Goal: Task Accomplishment & Management: Complete application form

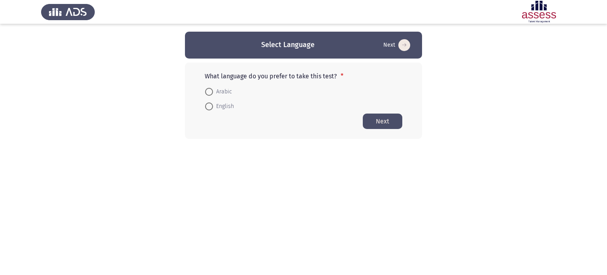
click at [218, 105] on span "English" at bounding box center [223, 106] width 21 height 9
click at [213, 105] on input "English" at bounding box center [209, 106] width 8 height 8
radio input "true"
click at [384, 121] on button "Next" at bounding box center [383, 120] width 40 height 15
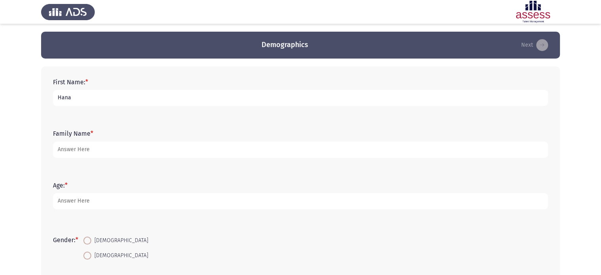
type input "Hana"
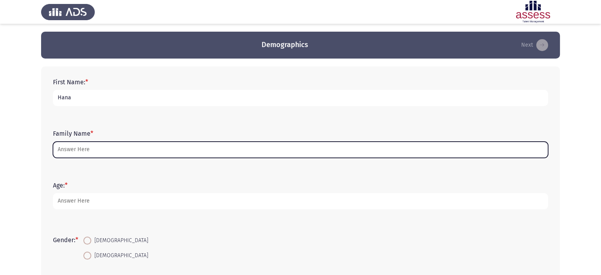
click at [78, 151] on input "Family Name *" at bounding box center [300, 150] width 495 height 16
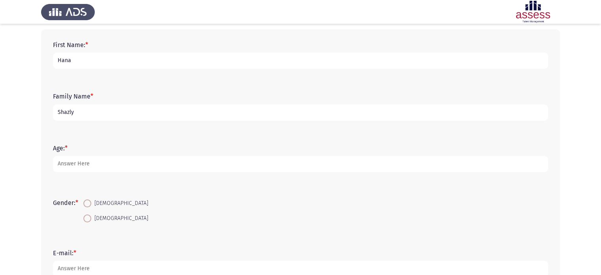
scroll to position [38, 0]
type input "Shazly"
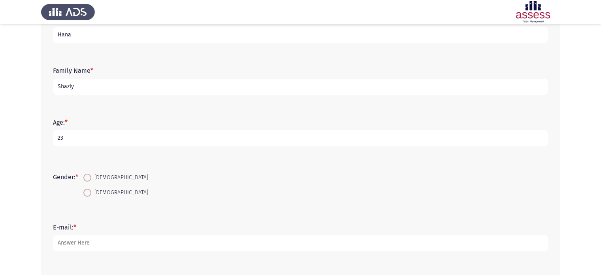
type input "23"
click at [88, 193] on span at bounding box center [87, 193] width 8 height 8
click at [88, 193] on input "[DEMOGRAPHIC_DATA]" at bounding box center [87, 193] width 8 height 8
radio input "true"
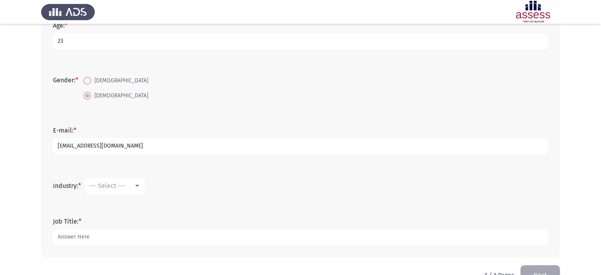
scroll to position [162, 0]
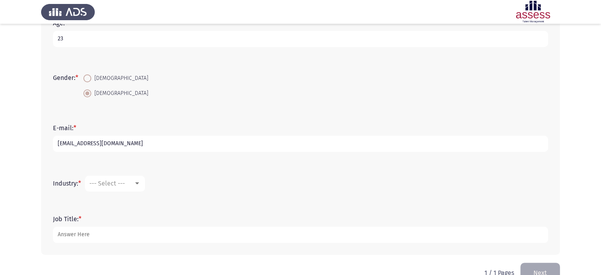
type input "[EMAIL_ADDRESS][DOMAIN_NAME]"
click at [141, 181] on div at bounding box center [137, 183] width 7 height 6
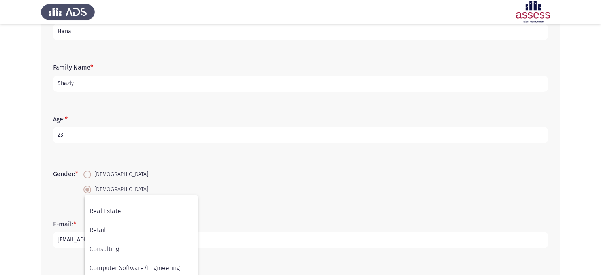
scroll to position [181, 0]
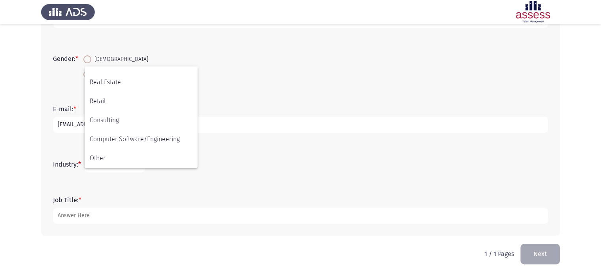
click at [237, 167] on div at bounding box center [300, 137] width 601 height 275
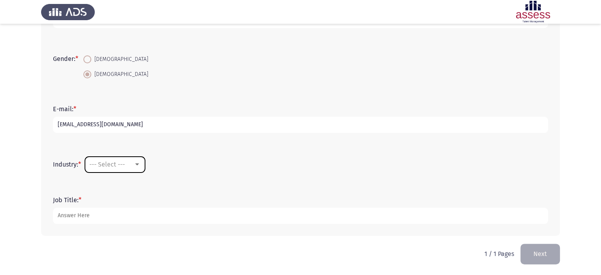
click at [125, 163] on span "--- Select ---" at bounding box center [107, 165] width 36 height 8
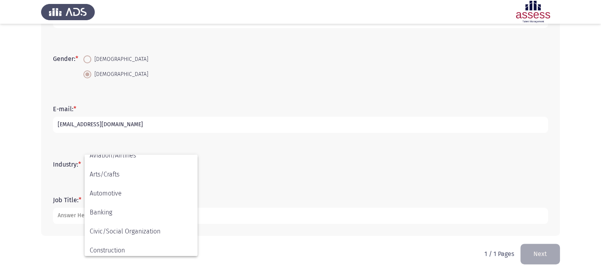
scroll to position [28, 0]
click at [250, 168] on div at bounding box center [300, 137] width 601 height 275
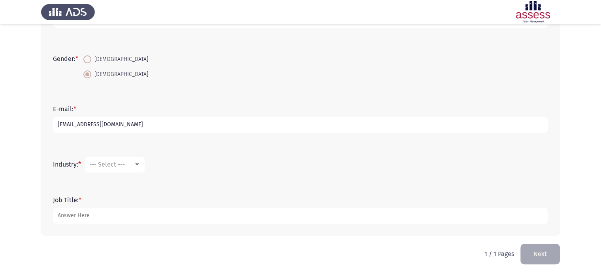
scroll to position [181, 0]
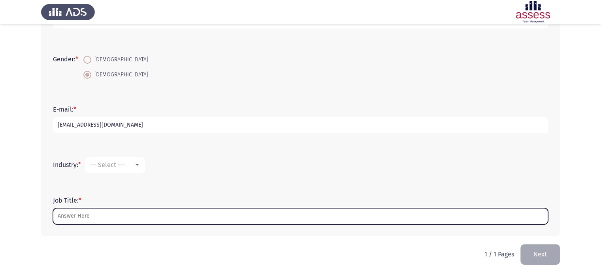
click at [155, 211] on input "Job Title: *" at bounding box center [300, 216] width 495 height 16
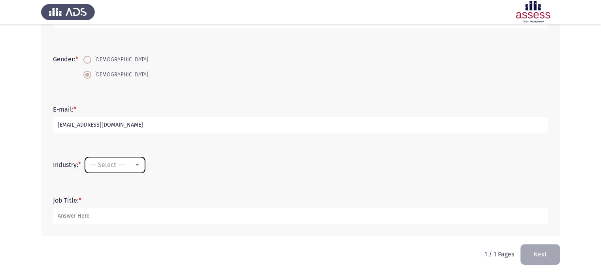
click at [128, 170] on mat-select "--- Select ---" at bounding box center [115, 165] width 60 height 16
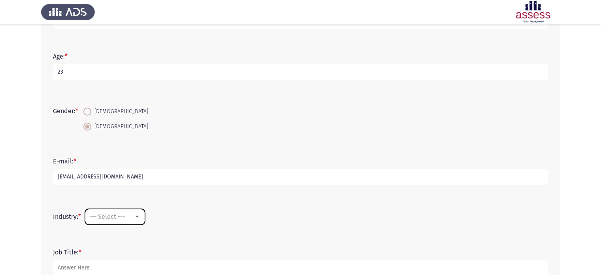
scroll to position [181, 0]
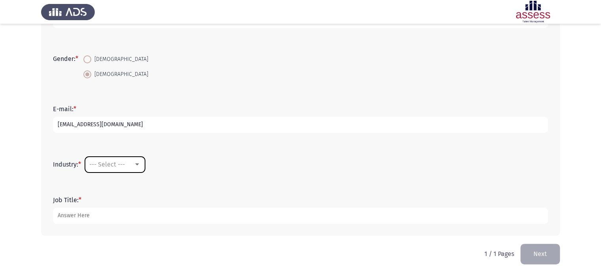
click at [139, 161] on div at bounding box center [137, 164] width 7 height 6
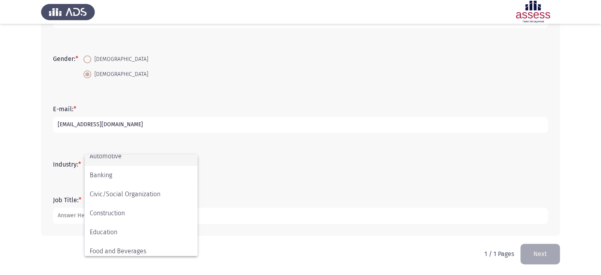
scroll to position [0, 0]
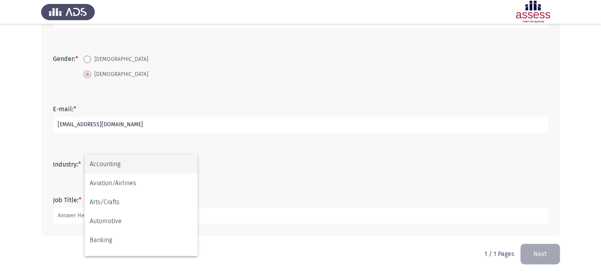
click at [229, 157] on div at bounding box center [300, 137] width 601 height 275
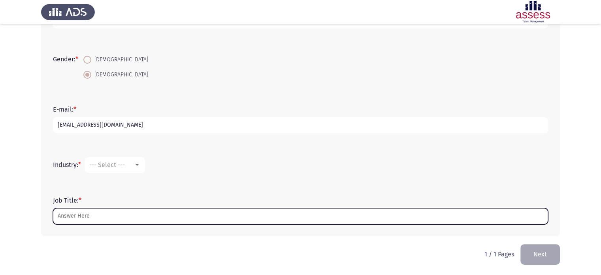
click at [105, 217] on input "Job Title: *" at bounding box center [300, 216] width 495 height 16
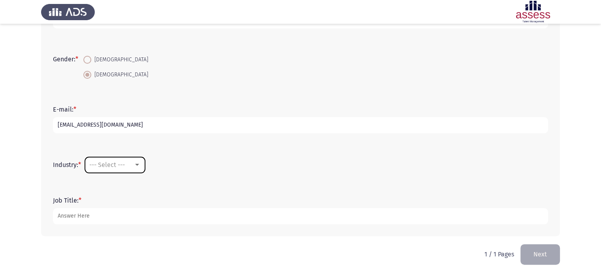
click at [134, 164] on div "--- Select ---" at bounding box center [111, 165] width 44 height 8
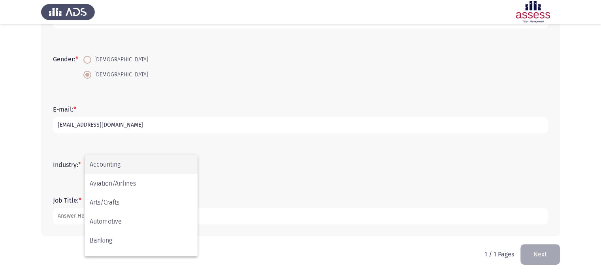
click at [223, 164] on div at bounding box center [300, 137] width 601 height 275
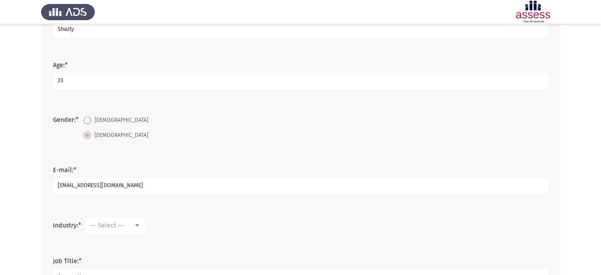
scroll to position [163, 0]
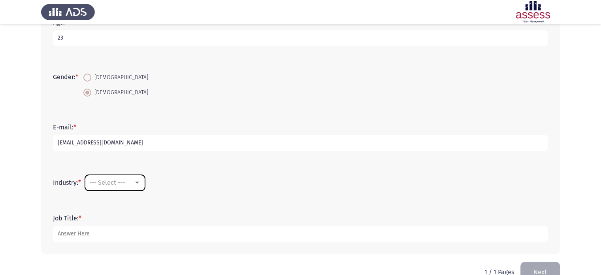
click at [141, 183] on div at bounding box center [137, 183] width 7 height 6
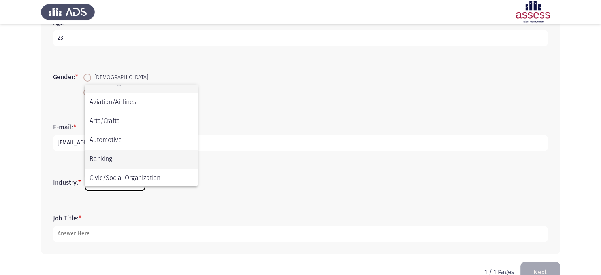
scroll to position [0, 0]
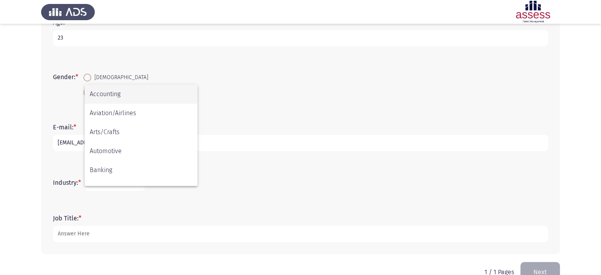
click at [166, 205] on div at bounding box center [300, 137] width 601 height 275
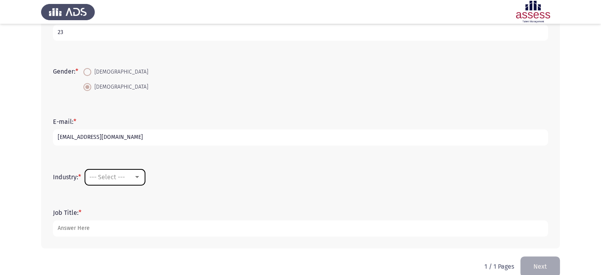
scroll to position [169, 0]
click at [141, 175] on div at bounding box center [137, 176] width 7 height 6
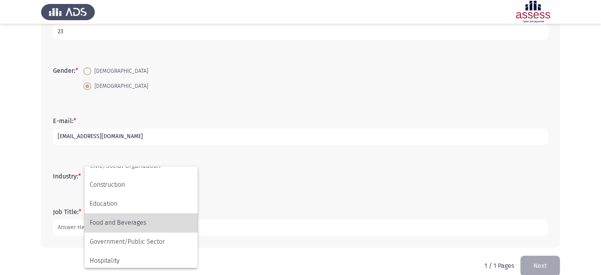
click at [117, 218] on span "Food and Beverages" at bounding box center [141, 222] width 103 height 19
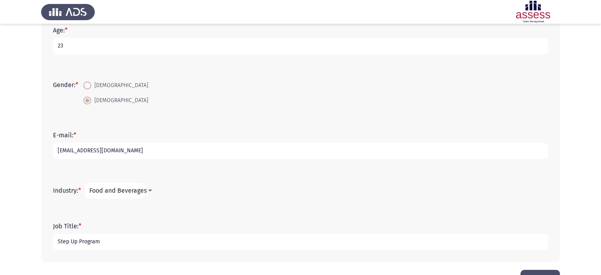
scroll to position [181, 0]
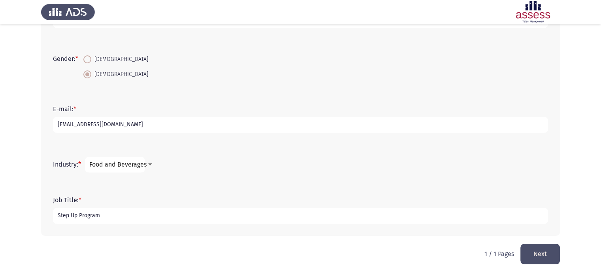
type input "Step Up Program"
click at [536, 254] on button "Next" at bounding box center [541, 254] width 40 height 20
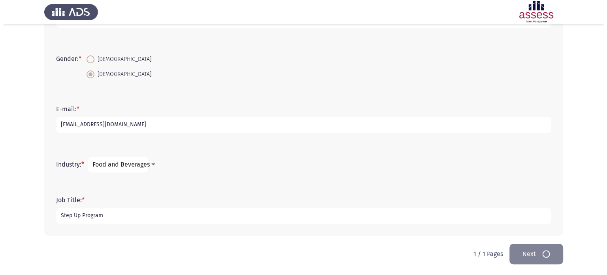
scroll to position [0, 0]
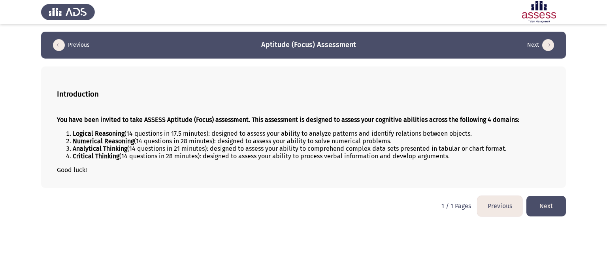
click at [59, 44] on icon "load previous page" at bounding box center [59, 45] width 12 height 12
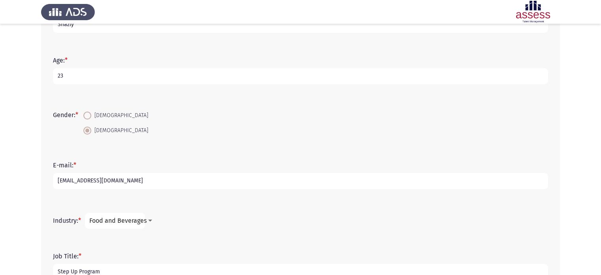
scroll to position [181, 0]
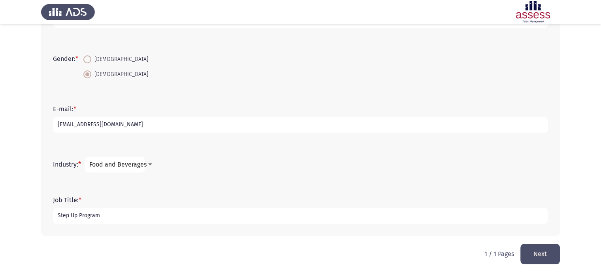
click at [130, 166] on span "Food and Beverages" at bounding box center [117, 165] width 57 height 8
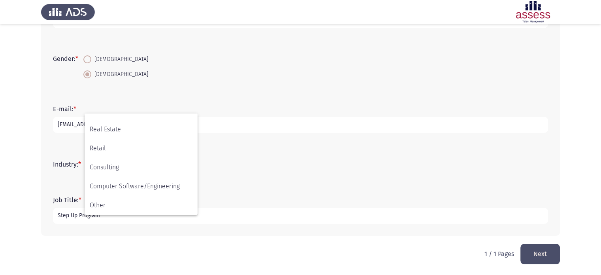
click at [257, 166] on div at bounding box center [300, 137] width 601 height 275
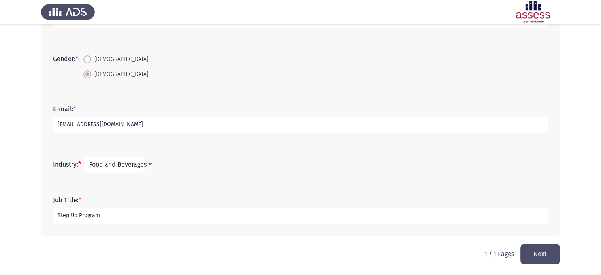
click at [119, 169] on mat-select "Food and Beverages" at bounding box center [115, 165] width 60 height 16
click at [129, 166] on span "Food and Beverages" at bounding box center [117, 165] width 57 height 8
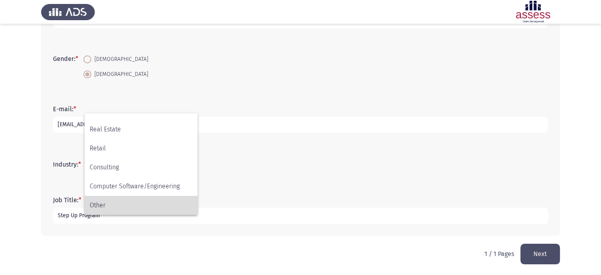
click at [117, 208] on span "Other" at bounding box center [141, 205] width 103 height 19
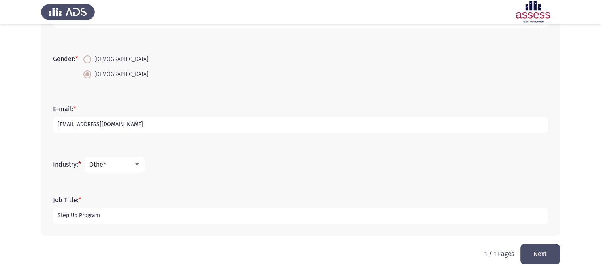
click at [103, 216] on input "Step Up Program" at bounding box center [300, 216] width 495 height 16
click at [122, 162] on div "Other" at bounding box center [111, 165] width 44 height 8
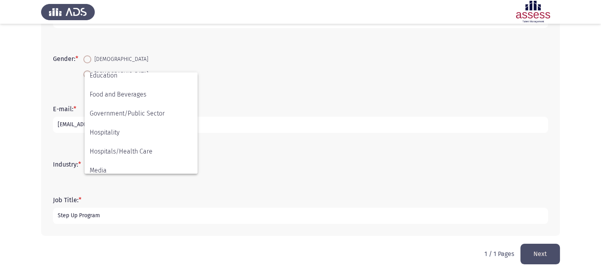
scroll to position [139, 0]
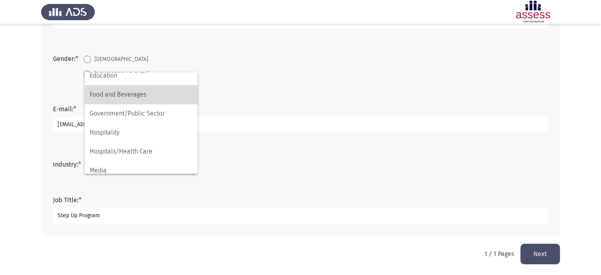
click at [147, 97] on span "Food and Beverages" at bounding box center [141, 94] width 103 height 19
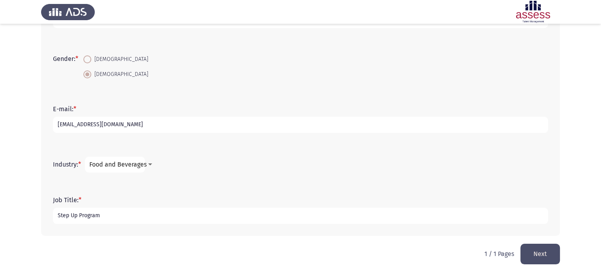
click at [126, 162] on span "Food and Beverages" at bounding box center [117, 165] width 57 height 8
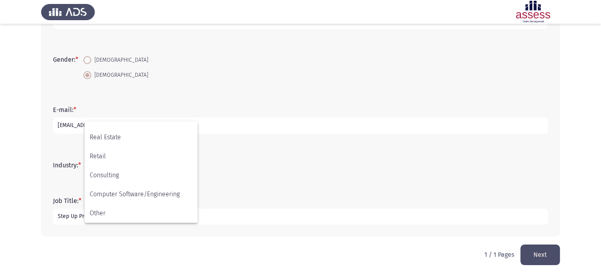
scroll to position [181, 0]
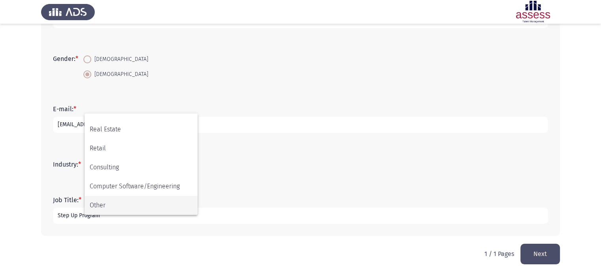
click at [142, 199] on span "Other" at bounding box center [141, 205] width 103 height 19
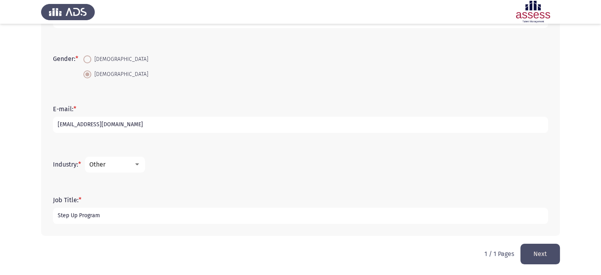
drag, startPoint x: 106, startPoint y: 215, endPoint x: 6, endPoint y: 213, distance: 99.3
click at [6, 213] on app-assessment-container "Demographics Next First Name: * [PERSON_NAME] Family Name * Shazly Age: * [DEMO…" at bounding box center [300, 47] width 601 height 393
click at [83, 214] on input "volunteer At united nation world food program" at bounding box center [300, 216] width 495 height 16
click at [226, 216] on input "volunteer in nutrition unit At united nation world food program" at bounding box center [300, 216] width 495 height 16
type input "volunteer in nutrition unit At united nation world food program wfp"
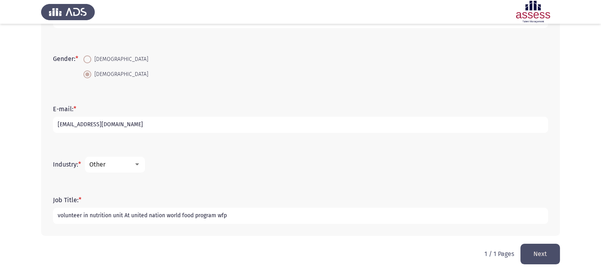
click at [538, 254] on button "Next" at bounding box center [541, 254] width 40 height 20
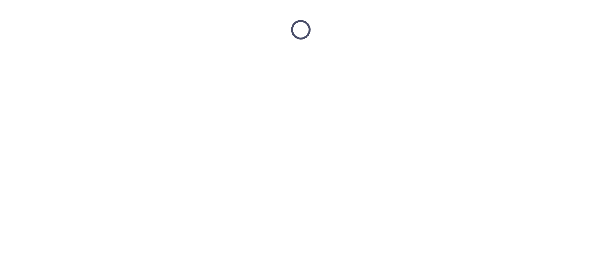
scroll to position [0, 0]
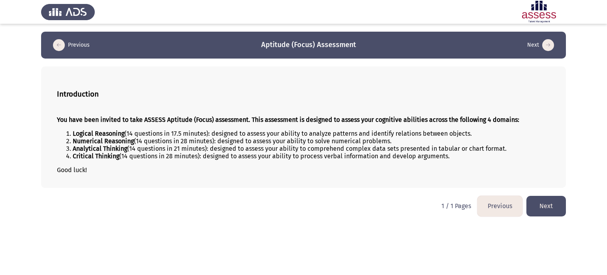
click at [535, 201] on button "Next" at bounding box center [547, 206] width 40 height 20
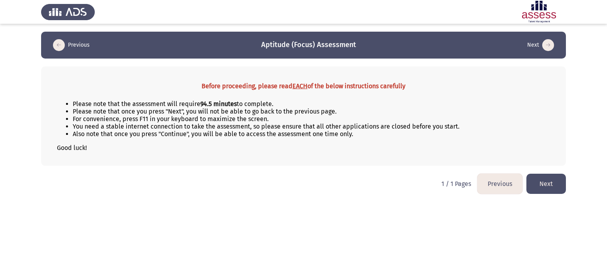
click at [537, 188] on button "Next" at bounding box center [547, 184] width 40 height 20
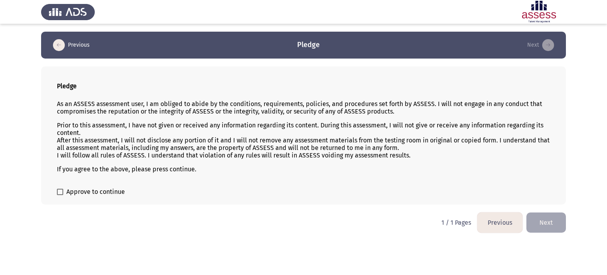
drag, startPoint x: 413, startPoint y: 158, endPoint x: 272, endPoint y: 152, distance: 140.5
click at [272, 152] on p "Prior to this assessment, I have not given or received any information regardin…" at bounding box center [303, 140] width 493 height 38
drag, startPoint x: 411, startPoint y: 157, endPoint x: 367, endPoint y: 163, distance: 44.6
click at [432, 184] on div "Pledge As an ASSESS assessment user, I am obliged to abide by the conditions, r…" at bounding box center [303, 135] width 525 height 138
click at [60, 192] on span at bounding box center [60, 192] width 6 height 6
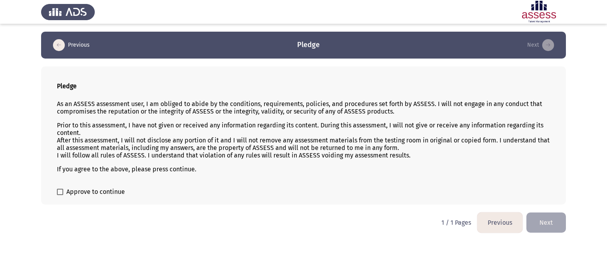
click at [60, 195] on input "Approve to continue" at bounding box center [60, 195] width 0 height 0
checkbox input "true"
click at [541, 225] on button "Next" at bounding box center [547, 222] width 40 height 20
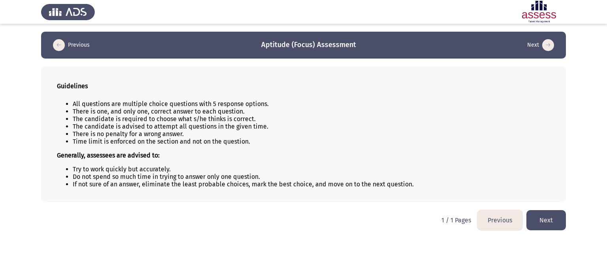
click at [554, 225] on button "Next" at bounding box center [547, 220] width 40 height 20
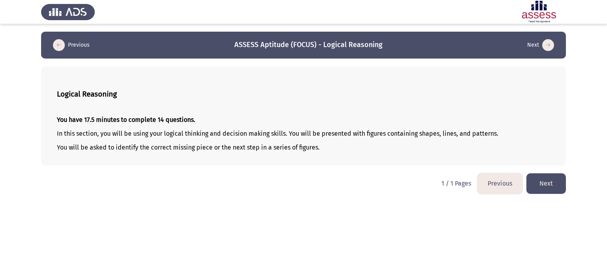
click at [544, 183] on button "Next" at bounding box center [547, 183] width 40 height 20
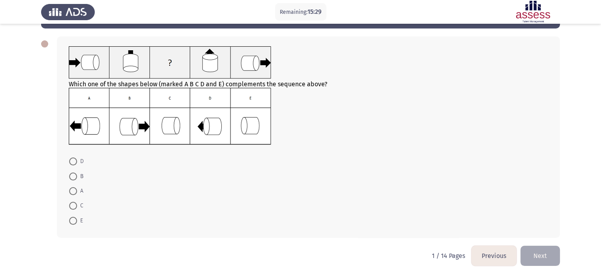
scroll to position [32, 0]
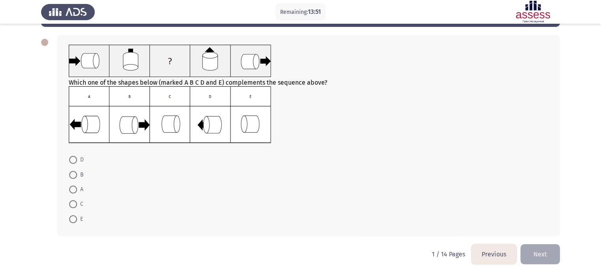
click at [171, 126] on img at bounding box center [170, 114] width 202 height 57
click at [72, 207] on span at bounding box center [73, 204] width 8 height 8
click at [72, 207] on input "C" at bounding box center [73, 204] width 8 height 8
radio input "true"
click at [539, 257] on button "Next" at bounding box center [541, 253] width 40 height 20
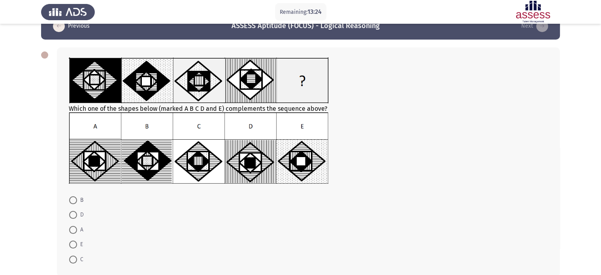
scroll to position [21, 0]
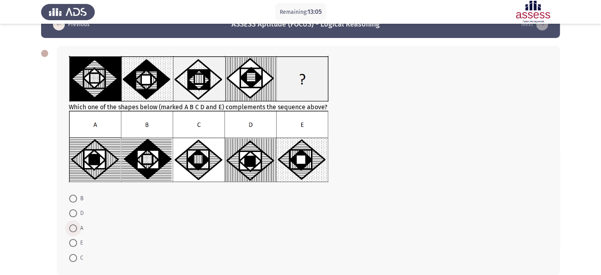
click at [73, 228] on span at bounding box center [73, 228] width 8 height 8
click at [73, 228] on input "A" at bounding box center [73, 228] width 8 height 8
radio input "true"
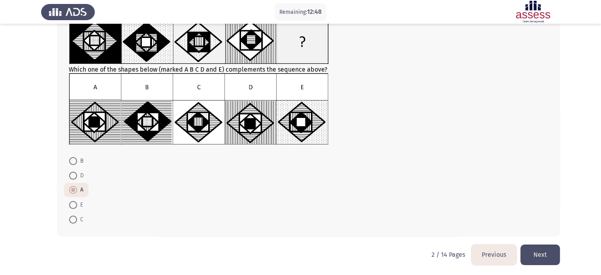
scroll to position [59, 0]
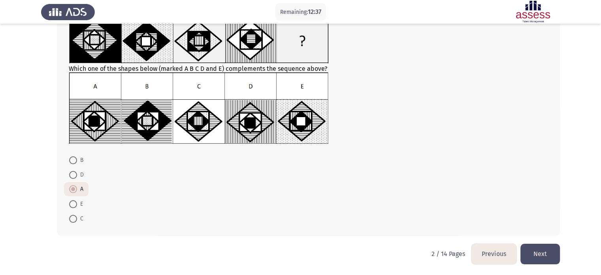
click at [538, 256] on button "Next" at bounding box center [541, 254] width 40 height 20
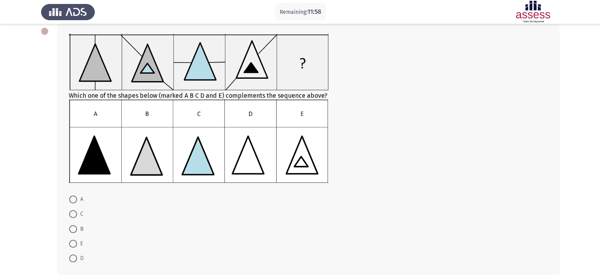
scroll to position [43, 0]
click at [74, 199] on span at bounding box center [73, 199] width 8 height 8
click at [74, 199] on input "A" at bounding box center [73, 199] width 8 height 8
radio input "true"
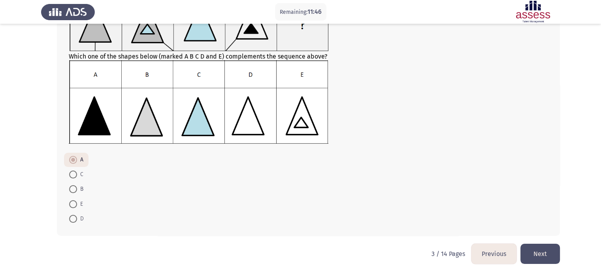
click at [539, 253] on button "Next" at bounding box center [541, 254] width 40 height 20
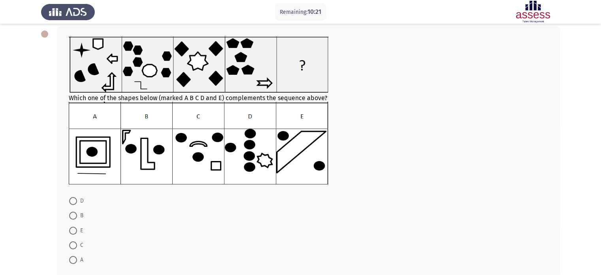
scroll to position [40, 0]
click at [73, 202] on span at bounding box center [73, 201] width 8 height 8
click at [73, 202] on input "D" at bounding box center [73, 201] width 8 height 8
radio input "true"
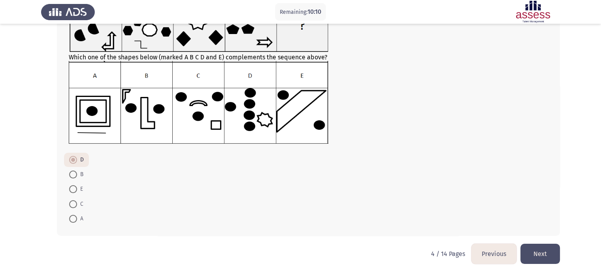
click at [538, 254] on button "Next" at bounding box center [541, 254] width 40 height 20
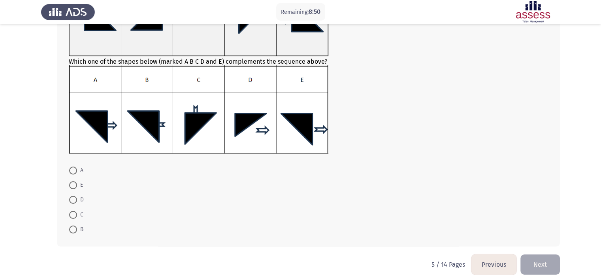
scroll to position [108, 0]
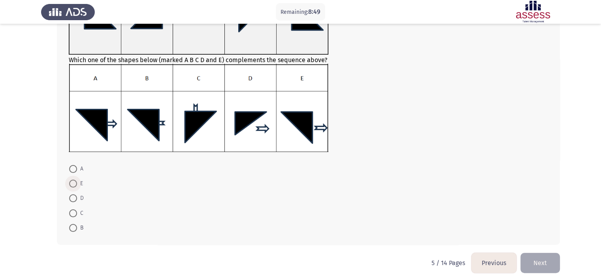
click at [71, 184] on span at bounding box center [73, 184] width 8 height 8
click at [71, 184] on input "E" at bounding box center [73, 184] width 8 height 8
radio input "true"
click at [550, 265] on button "Next" at bounding box center [541, 262] width 40 height 20
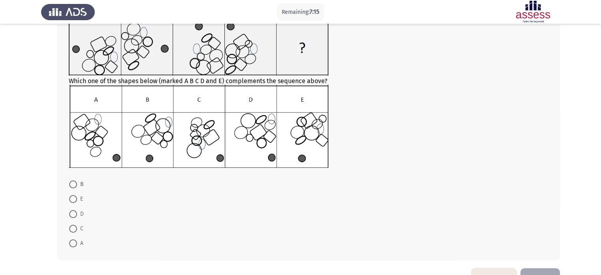
scroll to position [63, 0]
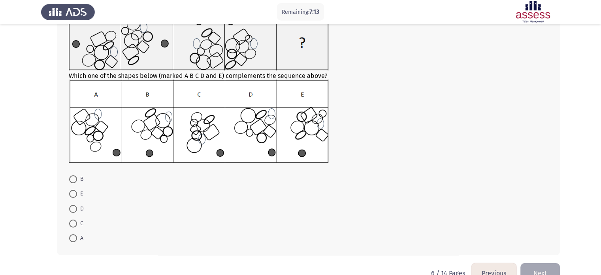
click at [70, 209] on span at bounding box center [73, 209] width 8 height 8
click at [70, 209] on input "D" at bounding box center [73, 209] width 8 height 8
radio input "true"
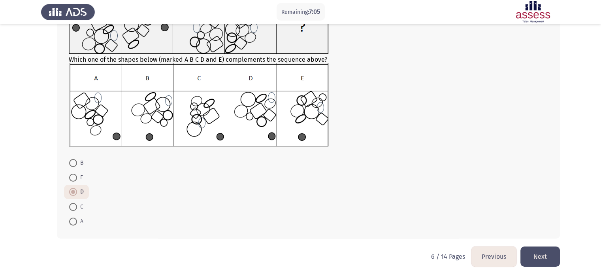
scroll to position [82, 0]
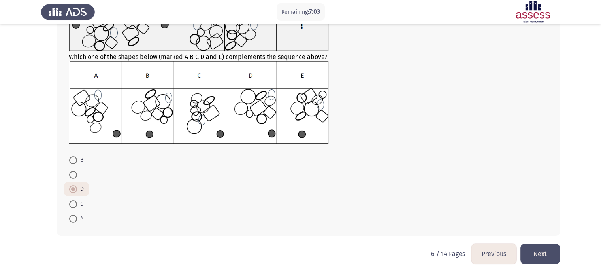
click at [541, 254] on button "Next" at bounding box center [541, 254] width 40 height 20
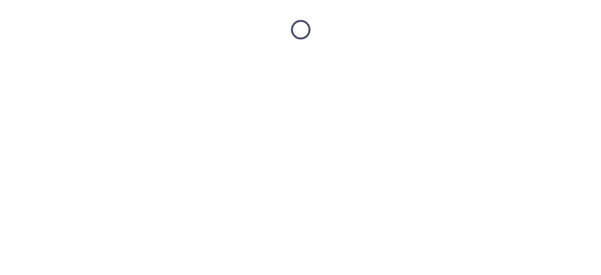
scroll to position [0, 0]
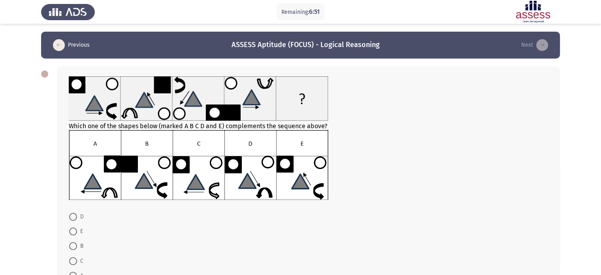
click at [287, 159] on img at bounding box center [199, 165] width 260 height 70
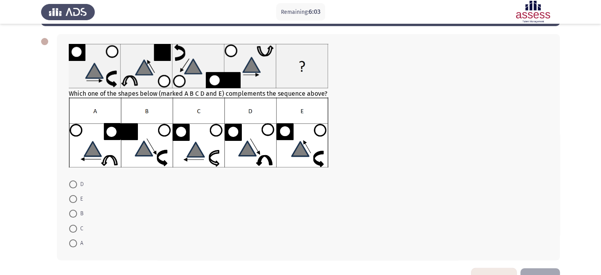
scroll to position [33, 0]
click at [304, 145] on img at bounding box center [199, 132] width 260 height 70
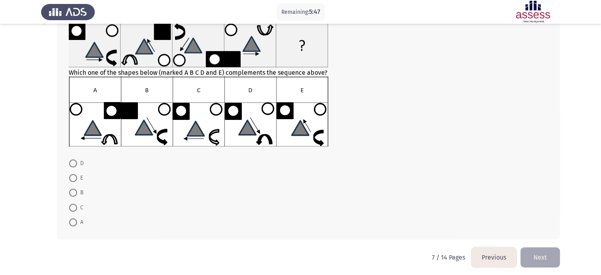
scroll to position [57, 0]
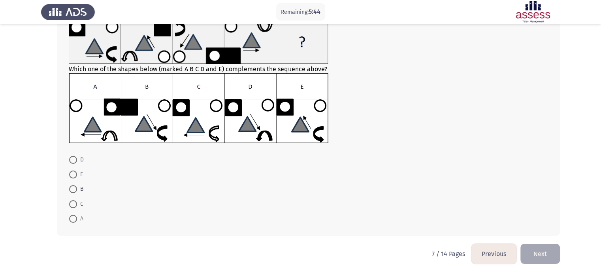
click at [71, 180] on mat-radio-button "E" at bounding box center [76, 174] width 24 height 15
click at [72, 177] on span at bounding box center [73, 174] width 8 height 8
click at [72, 177] on input "E" at bounding box center [73, 174] width 8 height 8
radio input "true"
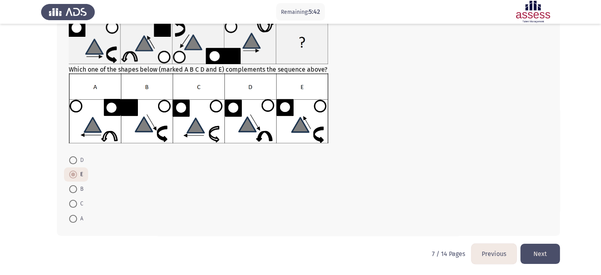
click at [545, 250] on button "Next" at bounding box center [541, 254] width 40 height 20
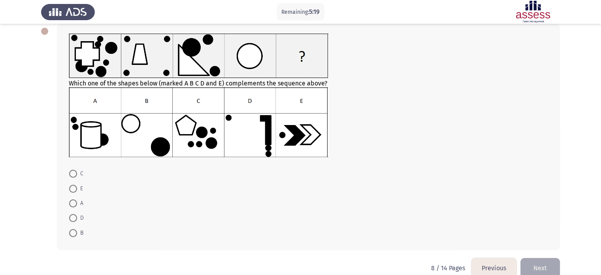
scroll to position [43, 0]
click at [72, 217] on span at bounding box center [73, 218] width 8 height 8
click at [72, 217] on input "D" at bounding box center [73, 218] width 8 height 8
radio input "true"
click at [538, 266] on button "Next" at bounding box center [541, 267] width 40 height 20
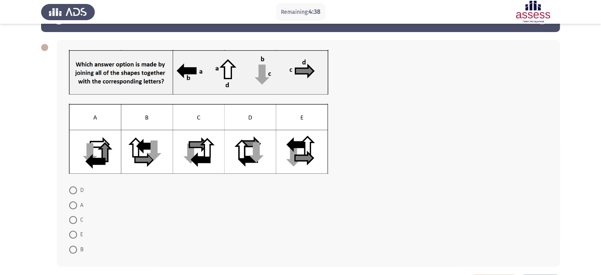
scroll to position [25, 0]
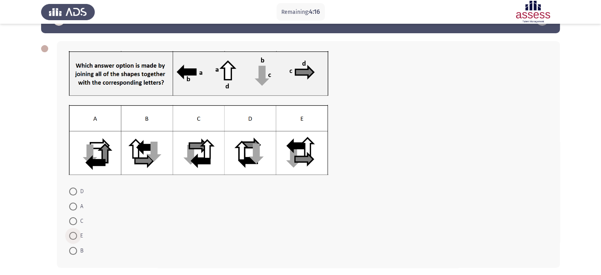
click at [69, 237] on span at bounding box center [73, 236] width 8 height 8
click at [69, 237] on input "E" at bounding box center [73, 236] width 8 height 8
radio input "true"
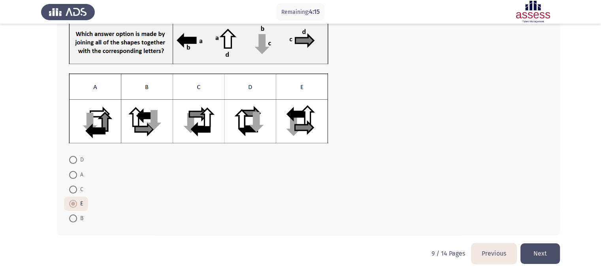
click at [540, 256] on button "Next" at bounding box center [541, 253] width 40 height 20
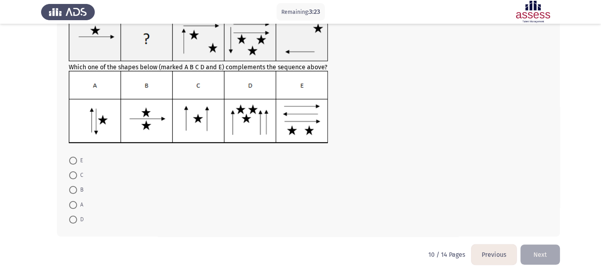
scroll to position [60, 0]
click at [74, 189] on span at bounding box center [73, 190] width 8 height 8
click at [74, 189] on input "B" at bounding box center [73, 190] width 8 height 8
radio input "true"
click at [546, 255] on button "Next" at bounding box center [541, 254] width 40 height 20
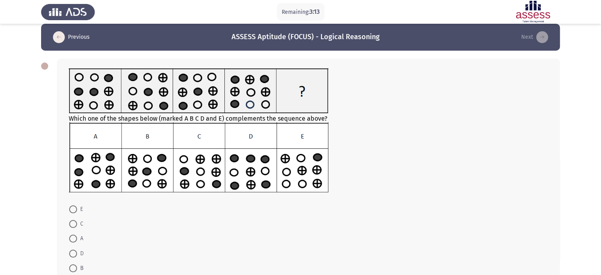
scroll to position [8, 0]
click at [188, 117] on div "Which one of the shapes below (marked A B C D and E) complements the sequence a…" at bounding box center [309, 131] width 480 height 125
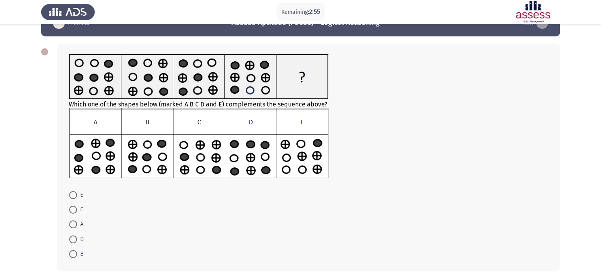
scroll to position [19, 0]
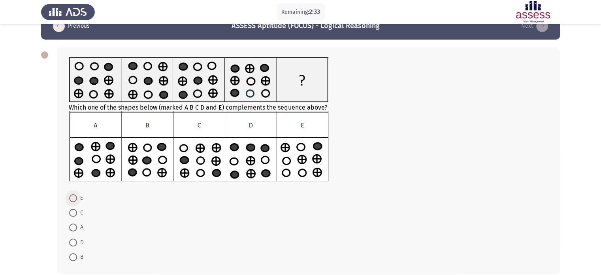
click at [73, 200] on span at bounding box center [73, 198] width 8 height 8
click at [73, 200] on input "E" at bounding box center [73, 198] width 8 height 8
radio input "true"
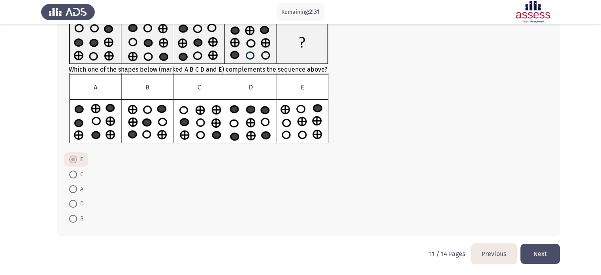
click at [538, 249] on button "Next" at bounding box center [541, 254] width 40 height 20
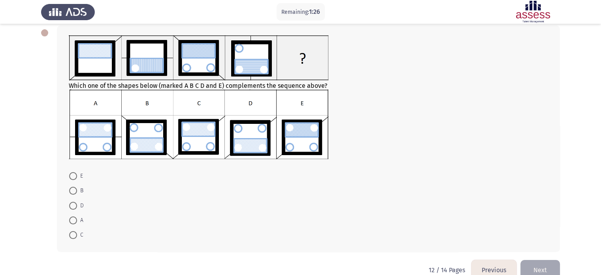
scroll to position [40, 0]
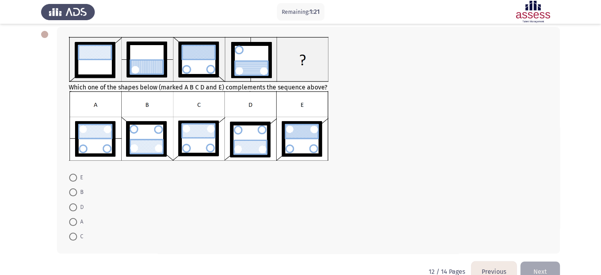
click at [74, 220] on span at bounding box center [73, 222] width 8 height 8
click at [74, 220] on input "A" at bounding box center [73, 222] width 8 height 8
radio input "true"
click at [535, 266] on button "Next" at bounding box center [541, 271] width 40 height 20
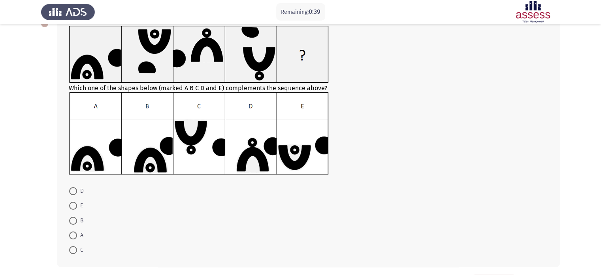
scroll to position [52, 0]
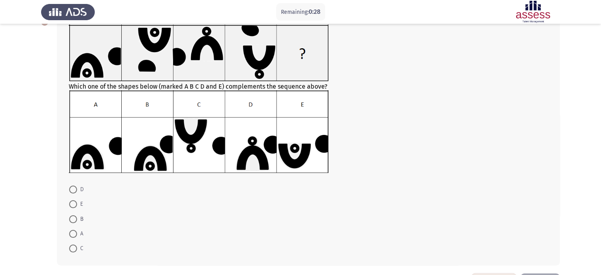
click at [73, 188] on span at bounding box center [73, 189] width 8 height 8
click at [73, 188] on input "D" at bounding box center [73, 189] width 8 height 8
radio input "true"
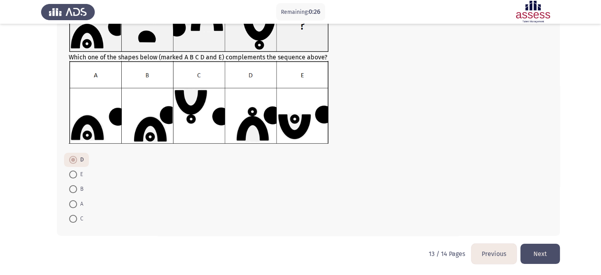
click at [541, 256] on button "Next" at bounding box center [541, 254] width 40 height 20
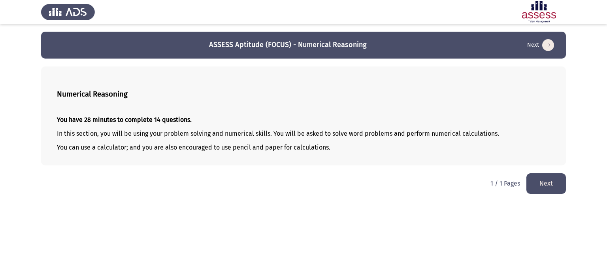
click at [546, 186] on button "Next" at bounding box center [547, 183] width 40 height 20
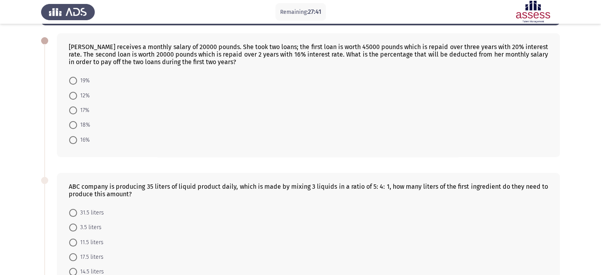
scroll to position [36, 0]
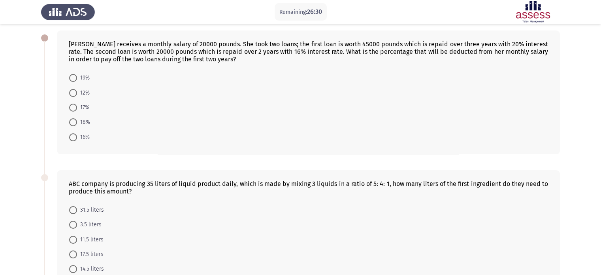
drag, startPoint x: 231, startPoint y: 61, endPoint x: 185, endPoint y: 60, distance: 45.9
click at [185, 60] on div "[PERSON_NAME] receives a monthly salary of 20000 pounds. She took two loans; th…" at bounding box center [309, 51] width 480 height 23
drag, startPoint x: 253, startPoint y: 110, endPoint x: 255, endPoint y: 67, distance: 42.7
click at [255, 67] on div "[PERSON_NAME] receives a monthly salary of 20000 pounds. She took two loans; th…" at bounding box center [308, 92] width 503 height 124
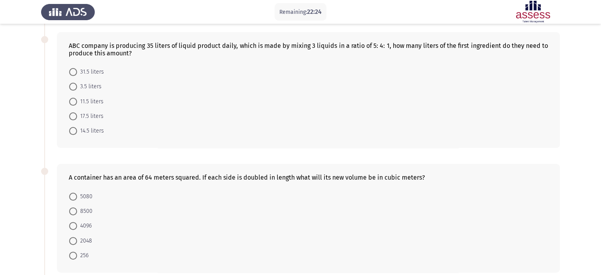
scroll to position [168, 0]
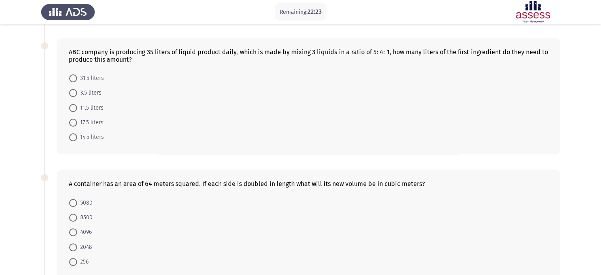
click at [68, 125] on mat-radio-button "17.5 liters" at bounding box center [86, 122] width 45 height 15
click at [75, 121] on span at bounding box center [73, 123] width 8 height 8
click at [75, 121] on input "17.5 liters" at bounding box center [73, 123] width 8 height 8
radio input "true"
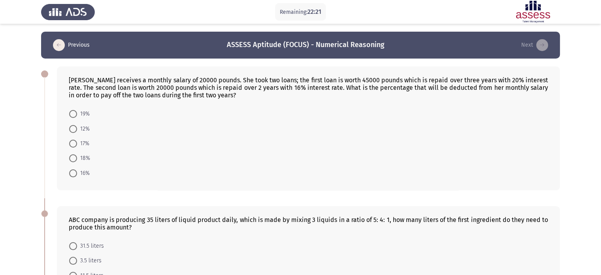
scroll to position [0, 0]
click at [75, 127] on span at bounding box center [73, 129] width 8 height 8
click at [75, 127] on input "12%" at bounding box center [73, 129] width 8 height 8
radio input "true"
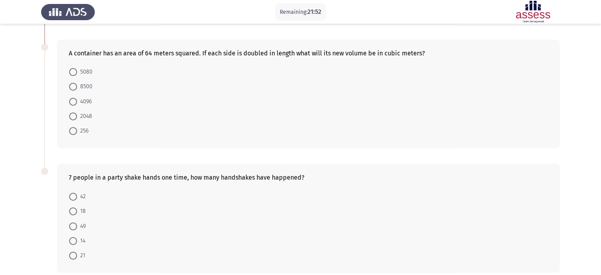
scroll to position [299, 0]
click at [71, 96] on span at bounding box center [73, 100] width 8 height 8
click at [71, 96] on input "4096" at bounding box center [73, 100] width 8 height 8
radio input "true"
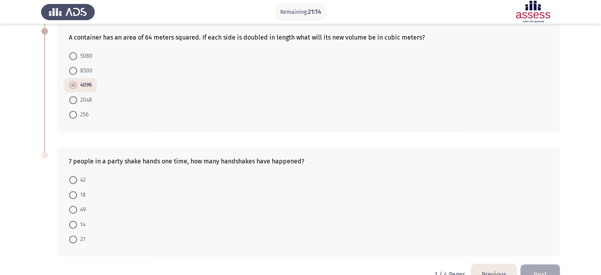
scroll to position [313, 0]
click at [70, 238] on span at bounding box center [73, 240] width 8 height 8
click at [70, 238] on input "21" at bounding box center [73, 240] width 8 height 8
radio input "true"
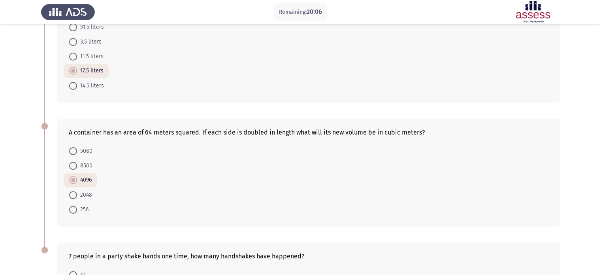
scroll to position [333, 0]
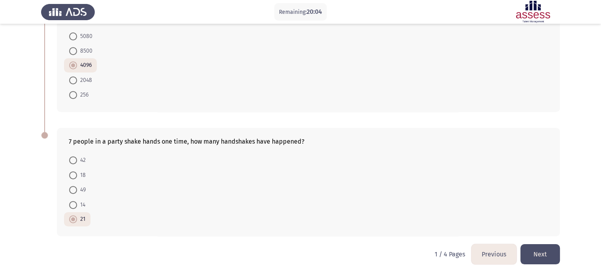
click at [544, 251] on button "Next" at bounding box center [541, 254] width 40 height 20
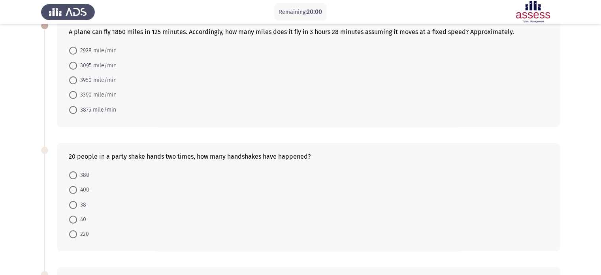
scroll to position [47, 0]
click at [72, 65] on span at bounding box center [73, 66] width 8 height 8
click at [72, 65] on input "3095 mile/min" at bounding box center [73, 66] width 8 height 8
radio input "true"
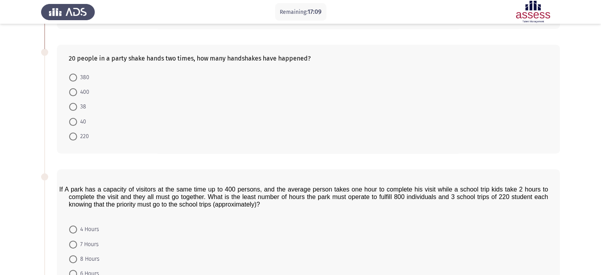
scroll to position [146, 0]
click at [74, 73] on span at bounding box center [73, 77] width 8 height 8
click at [74, 73] on input "380" at bounding box center [73, 77] width 8 height 8
radio input "true"
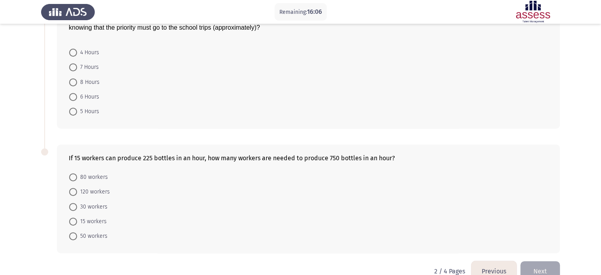
scroll to position [323, 0]
click at [73, 232] on span at bounding box center [73, 235] width 8 height 8
click at [73, 232] on input "50 workers" at bounding box center [73, 235] width 8 height 8
radio input "true"
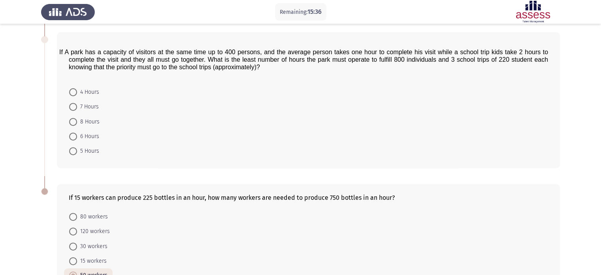
scroll to position [283, 0]
click at [118, 72] on div "If A park has a capacity of visitors at the same time up to 400 persons, and th…" at bounding box center [309, 58] width 480 height 35
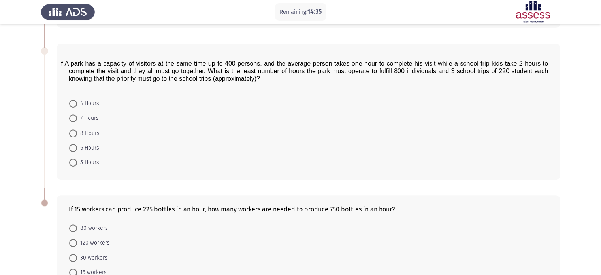
scroll to position [272, 0]
click at [118, 72] on span "If A park has a capacity of visitors at the same time up to 400 persons, and th…" at bounding box center [303, 70] width 489 height 22
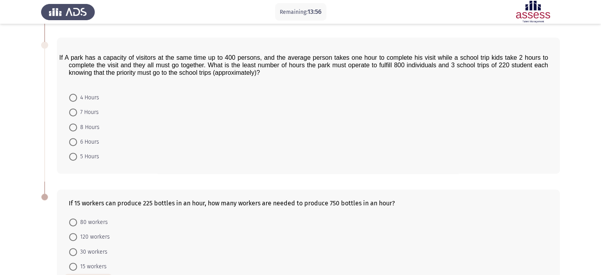
scroll to position [278, 0]
click at [74, 142] on span at bounding box center [73, 141] width 8 height 8
click at [74, 142] on input "6 Hours" at bounding box center [73, 141] width 8 height 8
radio input "true"
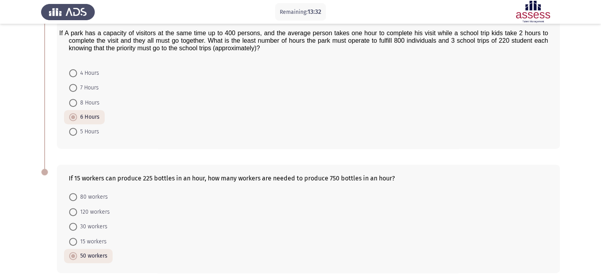
scroll to position [338, 0]
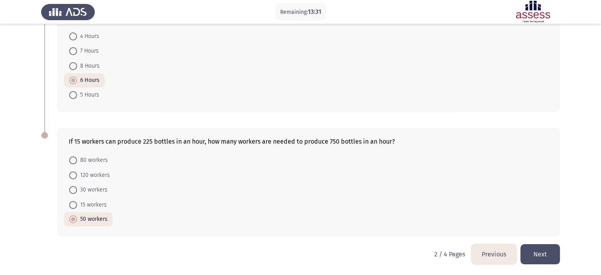
click at [544, 253] on button "Next" at bounding box center [541, 254] width 40 height 20
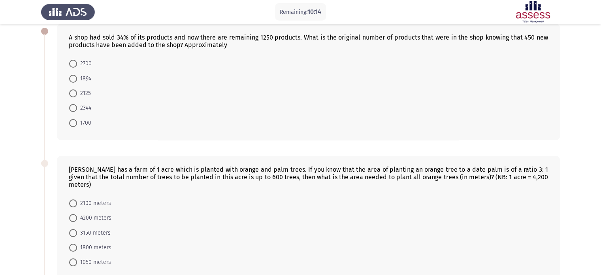
scroll to position [42, 0]
click at [71, 127] on label "1700" at bounding box center [80, 123] width 22 height 9
click at [71, 127] on input "1700" at bounding box center [73, 124] width 8 height 8
radio input "true"
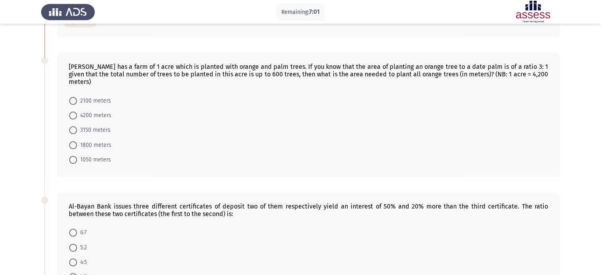
scroll to position [144, 0]
click at [73, 127] on span at bounding box center [73, 131] width 8 height 8
click at [73, 127] on input "3150 meters" at bounding box center [73, 131] width 8 height 8
radio input "true"
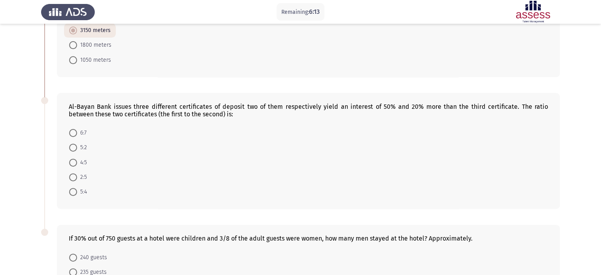
scroll to position [236, 0]
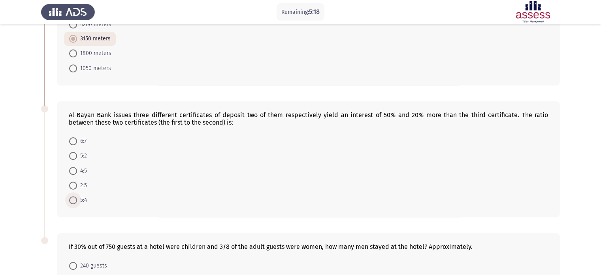
click at [73, 196] on span at bounding box center [73, 200] width 8 height 8
click at [73, 196] on input "5:4" at bounding box center [73, 200] width 8 height 8
radio input "true"
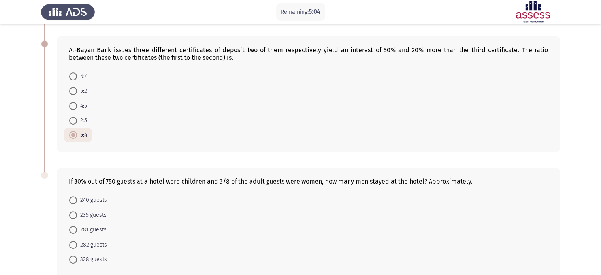
scroll to position [333, 0]
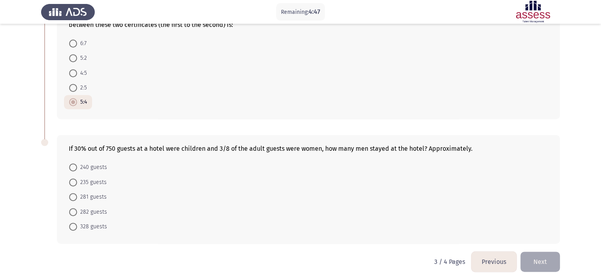
click at [74, 223] on span at bounding box center [73, 227] width 8 height 8
click at [74, 223] on input "328 guests" at bounding box center [73, 227] width 8 height 8
radio input "true"
click at [545, 256] on button "Next" at bounding box center [541, 261] width 40 height 20
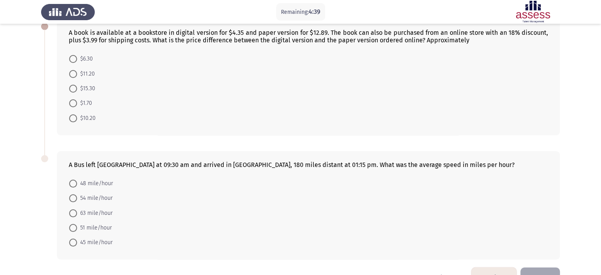
scroll to position [48, 0]
click at [74, 115] on span at bounding box center [73, 117] width 8 height 8
click at [74, 115] on input "$10.20" at bounding box center [73, 117] width 8 height 8
radio input "true"
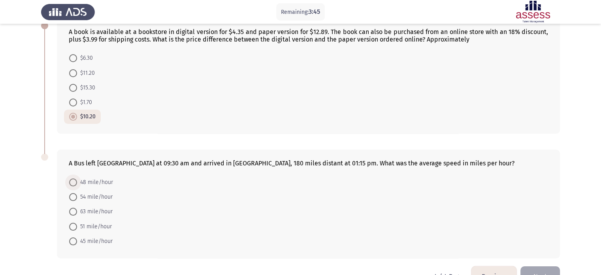
click at [71, 180] on span at bounding box center [73, 182] width 8 height 8
click at [71, 180] on input "48 mile/hour" at bounding box center [73, 182] width 8 height 8
radio input "true"
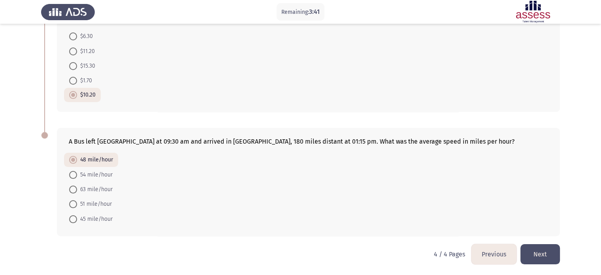
click at [542, 252] on button "Next" at bounding box center [541, 254] width 40 height 20
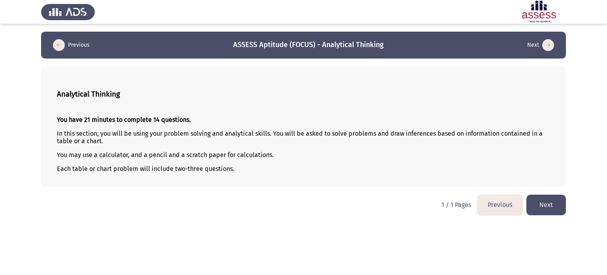
click at [541, 208] on button "Next" at bounding box center [547, 205] width 40 height 20
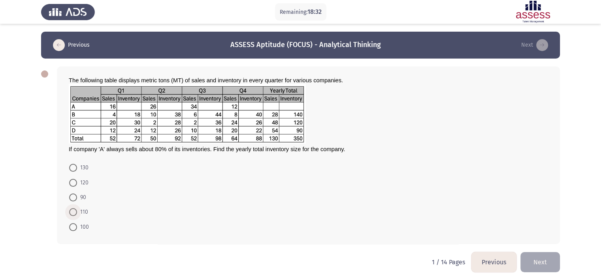
click at [73, 208] on span at bounding box center [73, 212] width 8 height 8
click at [73, 208] on input "110" at bounding box center [73, 212] width 8 height 8
radio input "true"
click at [541, 257] on button "Next" at bounding box center [541, 261] width 40 height 20
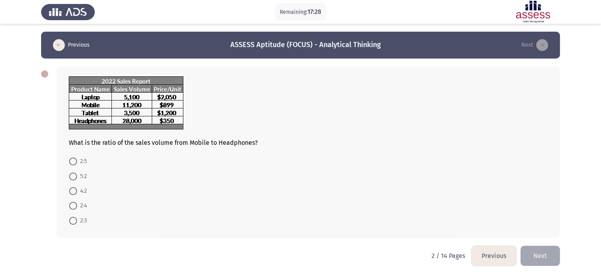
click at [125, 104] on img at bounding box center [126, 102] width 115 height 53
click at [74, 161] on span at bounding box center [73, 161] width 8 height 8
click at [74, 161] on input "2:5" at bounding box center [73, 161] width 8 height 8
radio input "true"
click at [540, 252] on button "Next" at bounding box center [541, 255] width 40 height 20
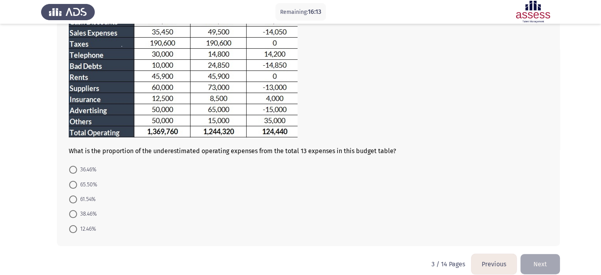
scroll to position [117, 0]
click at [75, 215] on span at bounding box center [73, 215] width 8 height 8
click at [75, 215] on input "38.46%" at bounding box center [73, 215] width 8 height 8
radio input "true"
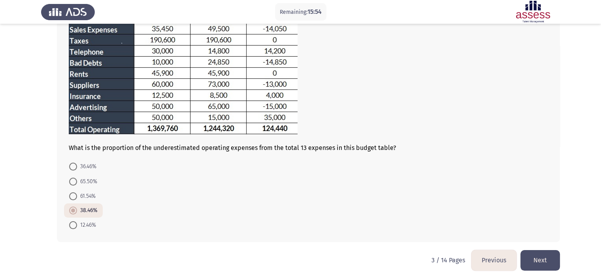
scroll to position [128, 0]
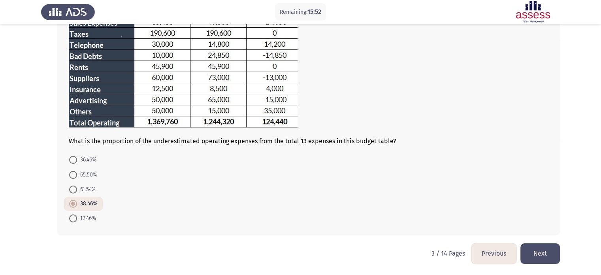
click at [543, 250] on button "Next" at bounding box center [541, 253] width 40 height 20
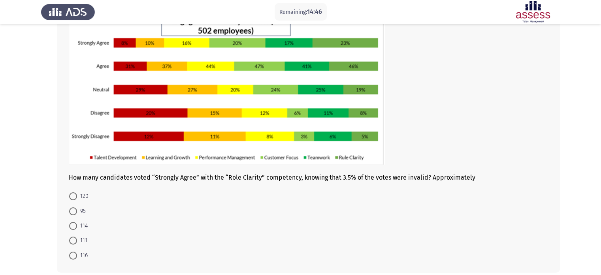
scroll to position [66, 0]
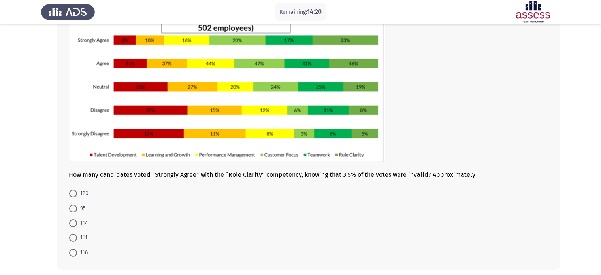
click at [73, 240] on span at bounding box center [73, 238] width 8 height 8
click at [73, 240] on input "111" at bounding box center [73, 238] width 8 height 8
radio input "true"
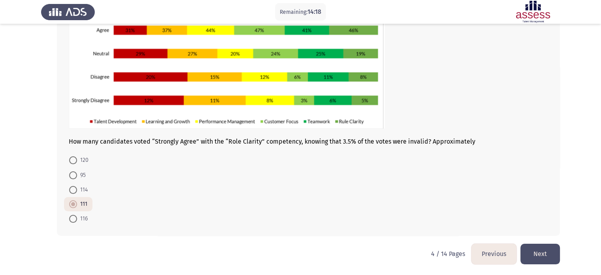
click at [542, 254] on button "Next" at bounding box center [541, 254] width 40 height 20
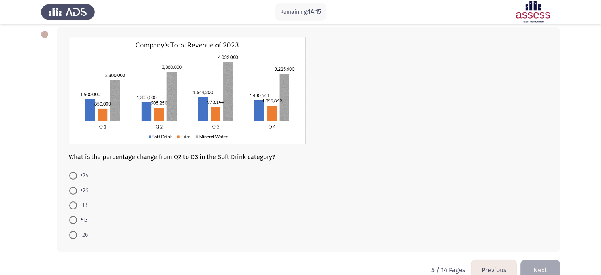
scroll to position [36, 0]
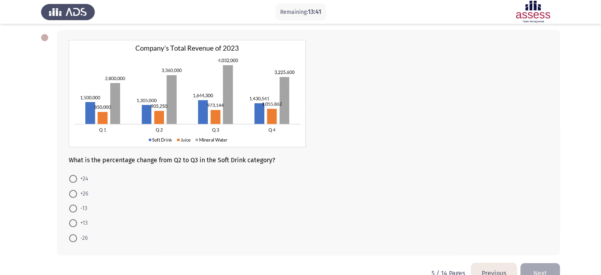
click at [72, 237] on span at bounding box center [73, 238] width 8 height 8
click at [72, 237] on input "-26" at bounding box center [73, 238] width 8 height 8
radio input "true"
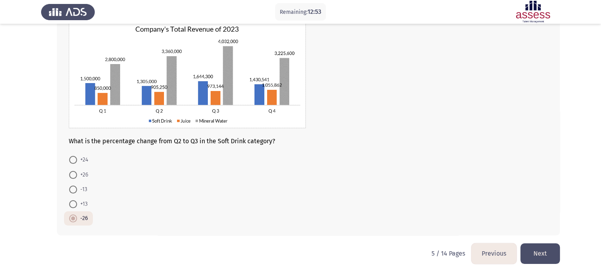
scroll to position [55, 0]
click at [538, 257] on button "Next" at bounding box center [541, 254] width 40 height 20
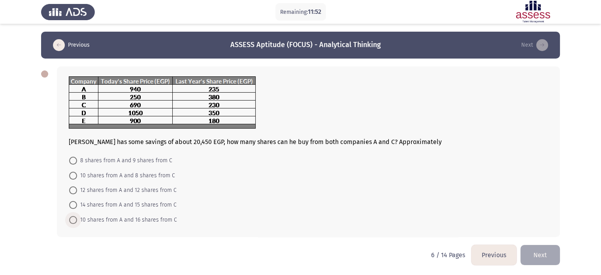
click at [73, 218] on span at bounding box center [73, 220] width 8 height 8
click at [73, 218] on input "10 shares from A and 16 shares from C" at bounding box center [73, 220] width 8 height 8
radio input "true"
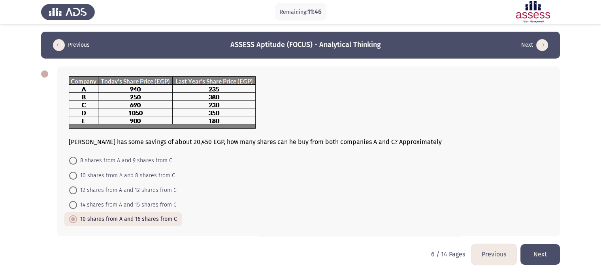
click at [541, 257] on button "Next" at bounding box center [541, 254] width 40 height 20
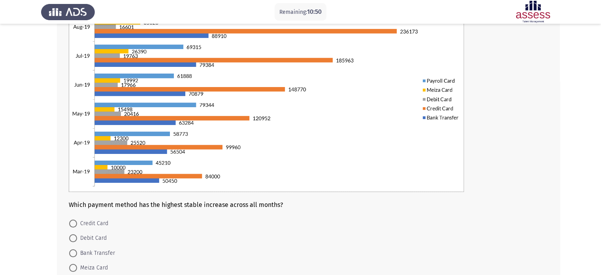
scroll to position [93, 0]
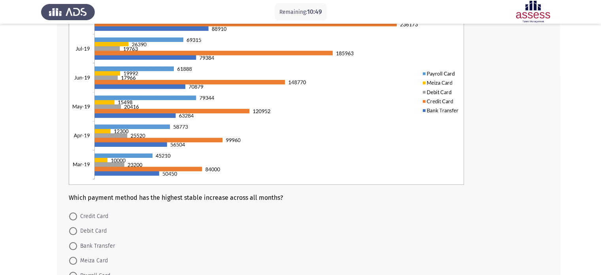
click at [441, 109] on img at bounding box center [266, 84] width 395 height 201
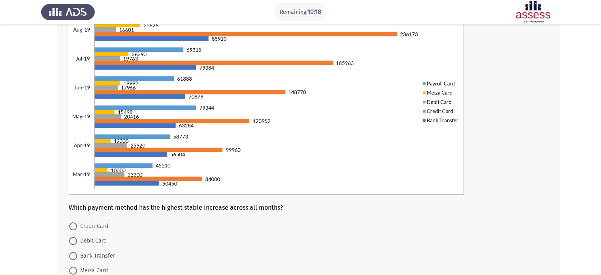
scroll to position [89, 0]
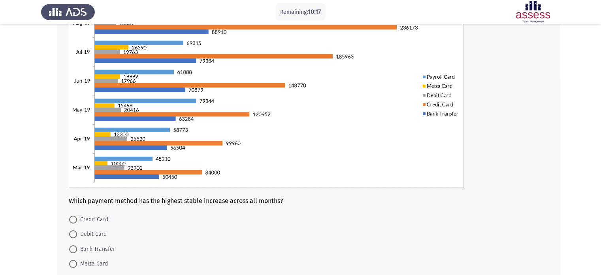
click at [88, 212] on div "Which payment method has the highest stable increase across all months? Credit …" at bounding box center [308, 136] width 503 height 319
click at [88, 221] on span "Credit Card" at bounding box center [92, 219] width 31 height 9
click at [77, 221] on input "Credit Card" at bounding box center [73, 220] width 8 height 8
radio input "true"
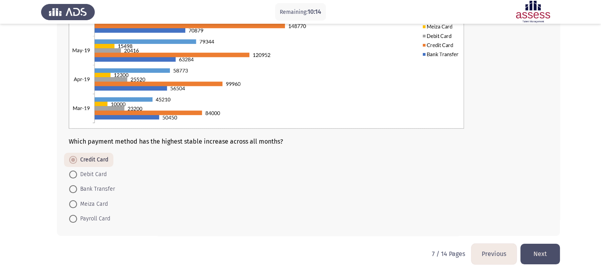
click at [551, 256] on button "Next" at bounding box center [541, 254] width 40 height 20
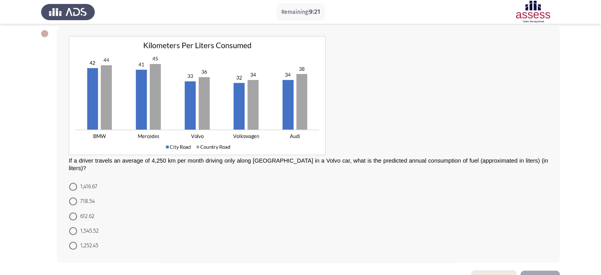
scroll to position [60, 0]
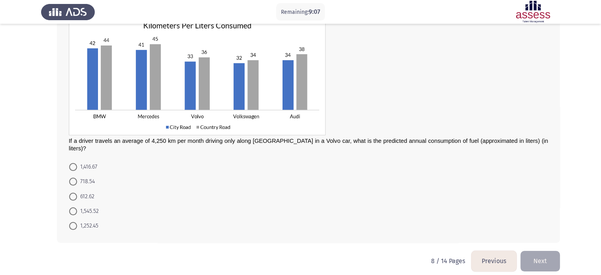
click at [76, 163] on span at bounding box center [73, 167] width 8 height 8
click at [76, 163] on input "1,416.67" at bounding box center [73, 167] width 8 height 8
radio input "true"
click at [73, 204] on mat-radio-button "1,545.52" at bounding box center [84, 211] width 40 height 15
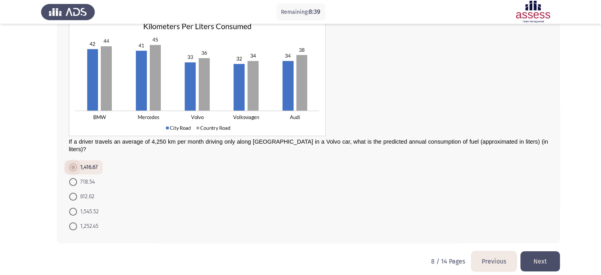
click at [73, 163] on span at bounding box center [73, 167] width 8 height 8
click at [73, 163] on input "1,416.67" at bounding box center [73, 167] width 8 height 8
click at [74, 208] on span at bounding box center [73, 212] width 8 height 8
click at [74, 208] on input "1,545.52" at bounding box center [73, 212] width 8 height 8
radio input "true"
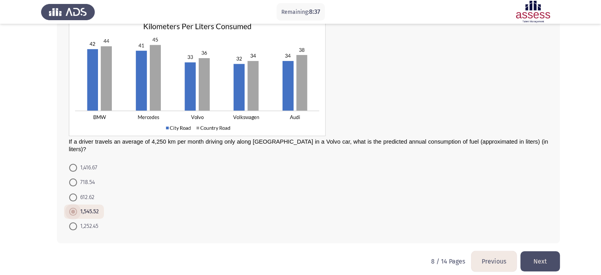
click at [74, 208] on span at bounding box center [73, 212] width 8 height 8
click at [74, 208] on input "1,545.52" at bounding box center [73, 212] width 8 height 8
click at [547, 254] on button "Next" at bounding box center [541, 261] width 40 height 20
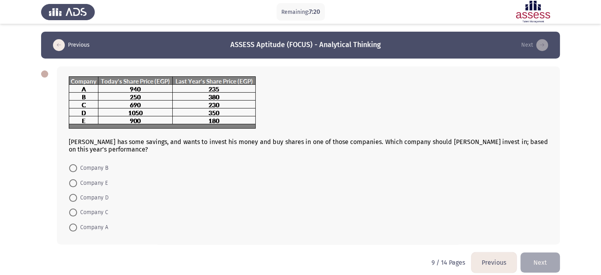
click at [75, 181] on span at bounding box center [73, 183] width 8 height 8
click at [75, 181] on input "Company E" at bounding box center [73, 183] width 8 height 8
radio input "true"
click at [543, 256] on button "Next" at bounding box center [541, 261] width 40 height 20
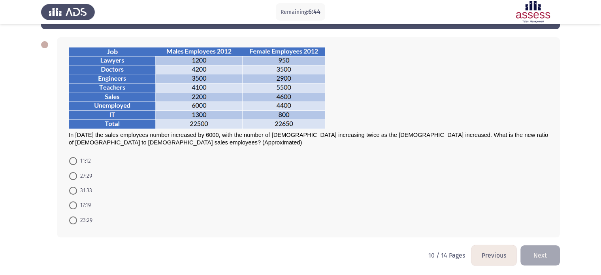
scroll to position [28, 0]
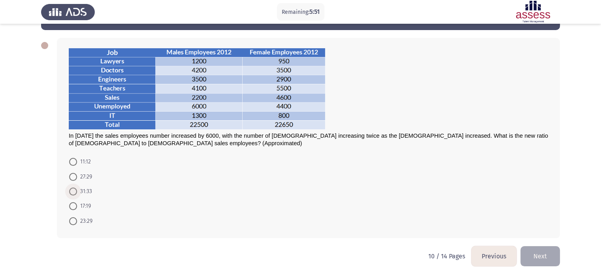
click at [74, 190] on span at bounding box center [73, 191] width 8 height 8
click at [74, 190] on input "31:33" at bounding box center [73, 191] width 8 height 8
radio input "true"
click at [539, 258] on button "Next" at bounding box center [541, 255] width 40 height 20
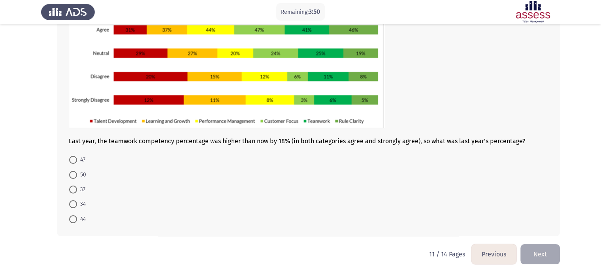
scroll to position [100, 0]
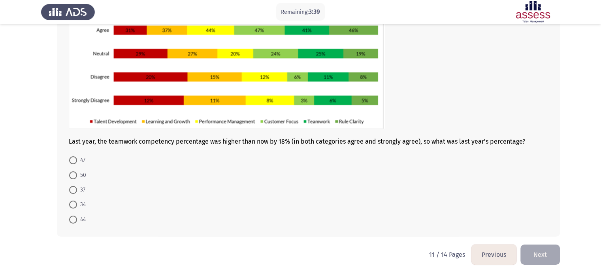
click at [73, 189] on span at bounding box center [73, 190] width 8 height 8
click at [73, 189] on input "37" at bounding box center [73, 190] width 8 height 8
radio input "true"
click at [539, 257] on button "Next" at bounding box center [541, 254] width 40 height 20
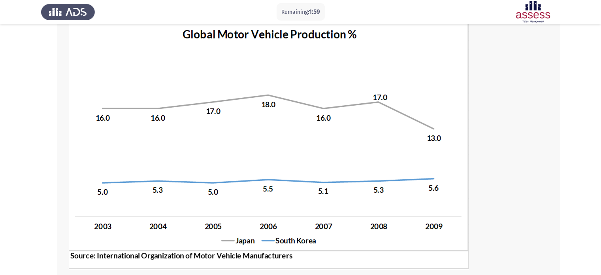
scroll to position [195, 0]
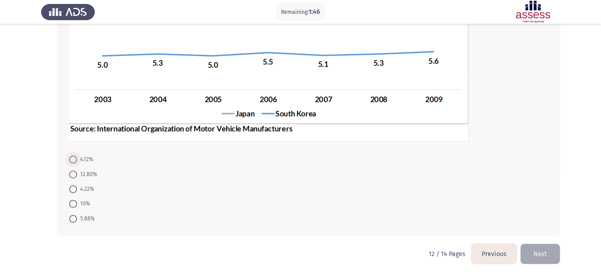
click at [73, 158] on span at bounding box center [73, 159] width 8 height 8
click at [73, 158] on input "4.12%" at bounding box center [73, 159] width 8 height 8
radio input "true"
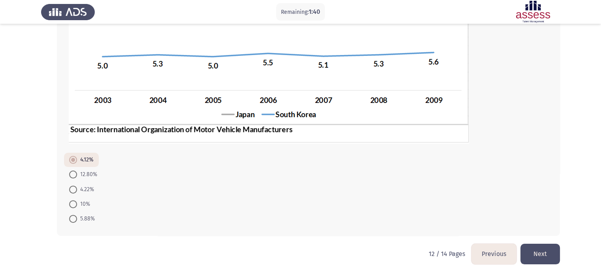
click at [546, 251] on button "Next" at bounding box center [541, 254] width 40 height 20
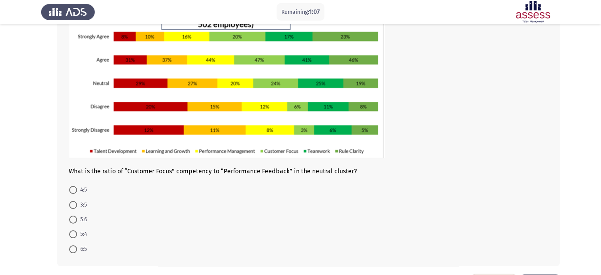
scroll to position [100, 0]
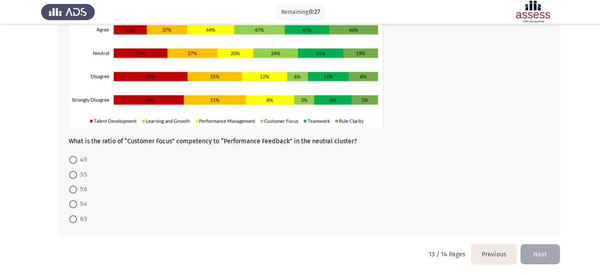
click at [72, 157] on span at bounding box center [73, 160] width 8 height 8
click at [72, 157] on input "4:5" at bounding box center [73, 160] width 8 height 8
radio input "true"
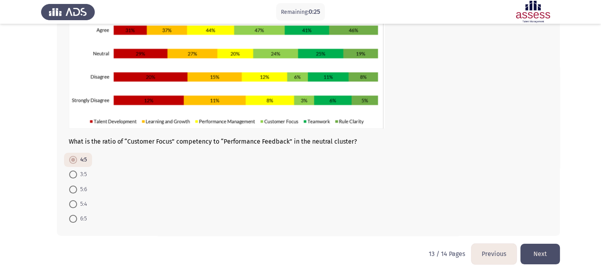
click at [538, 255] on button "Next" at bounding box center [541, 254] width 40 height 20
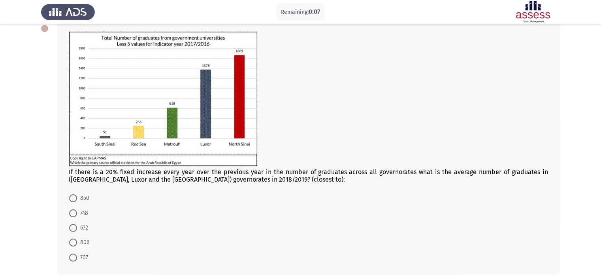
scroll to position [84, 0]
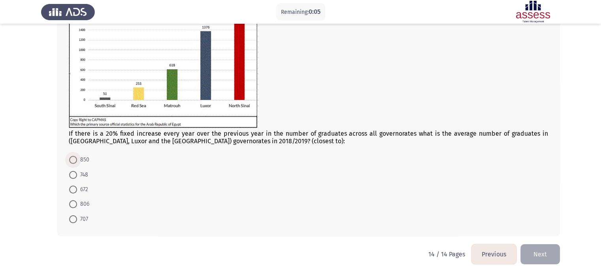
click at [75, 160] on span at bounding box center [73, 160] width 8 height 8
click at [75, 160] on input "850" at bounding box center [73, 160] width 8 height 8
radio input "true"
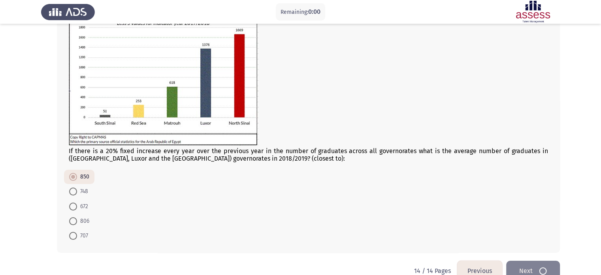
scroll to position [0, 0]
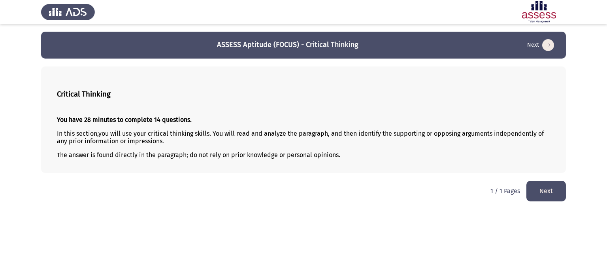
click at [542, 190] on button "Next" at bounding box center [547, 191] width 40 height 20
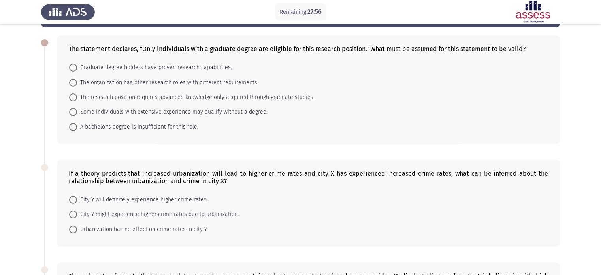
scroll to position [30, 0]
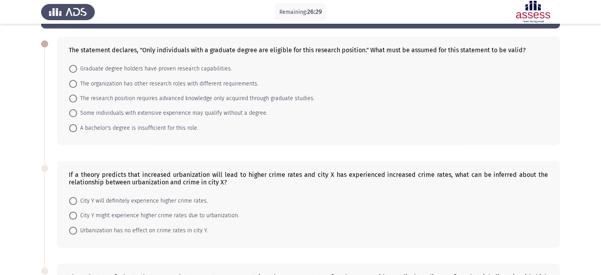
click at [134, 100] on span "The research position requires advanced knowledge only acquired through graduat…" at bounding box center [196, 98] width 238 height 9
click at [77, 100] on input "The research position requires advanced knowledge only acquired through graduat…" at bounding box center [73, 99] width 8 height 8
radio input "true"
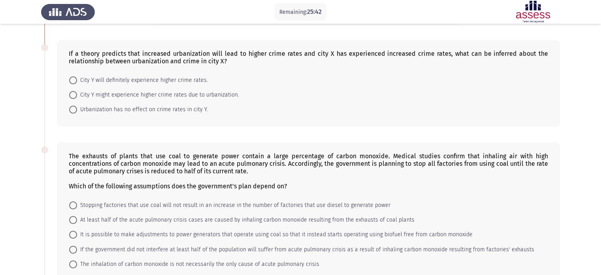
scroll to position [150, 0]
click at [74, 93] on span at bounding box center [73, 95] width 8 height 8
click at [74, 93] on input "City Y might experience higher crime rates due to urbanization." at bounding box center [73, 95] width 8 height 8
radio input "true"
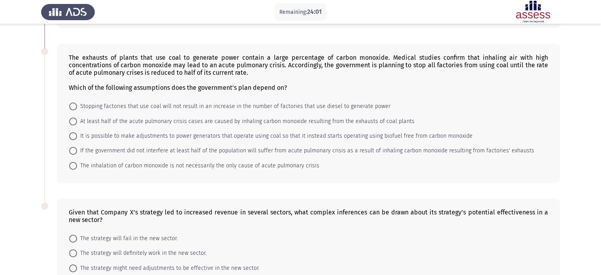
scroll to position [248, 0]
click at [153, 123] on span "At least half of the acute pulmonary crisis cases are caused by inhaling carbon…" at bounding box center [246, 121] width 338 height 9
click at [77, 123] on input "At least half of the acute pulmonary crisis cases are caused by inhaling carbon…" at bounding box center [73, 122] width 8 height 8
radio input "true"
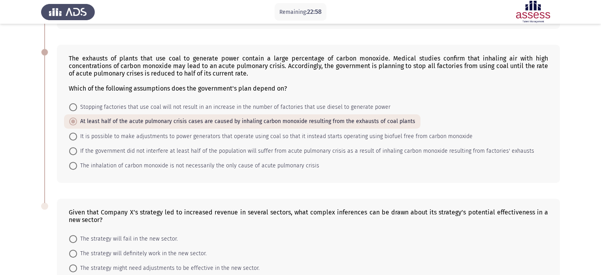
scroll to position [297, 0]
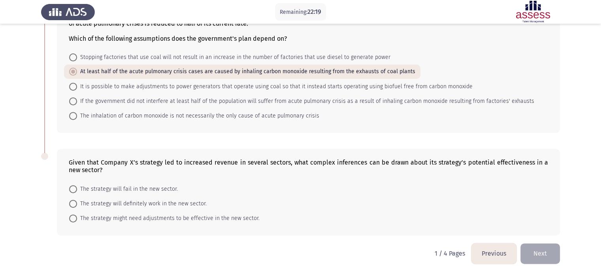
click at [151, 214] on span "The strategy might need adjustments to be effective in the new sector." at bounding box center [168, 218] width 183 height 9
click at [77, 214] on input "The strategy might need adjustments to be effective in the new sector." at bounding box center [73, 218] width 8 height 8
radio input "true"
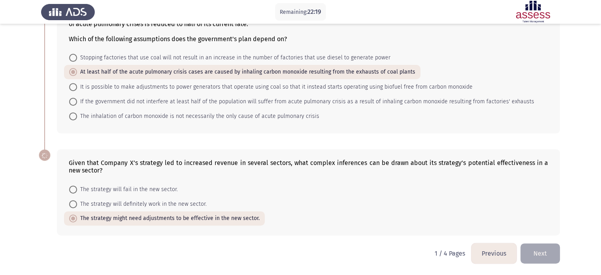
scroll to position [297, 0]
click at [544, 251] on button "Next" at bounding box center [541, 253] width 40 height 20
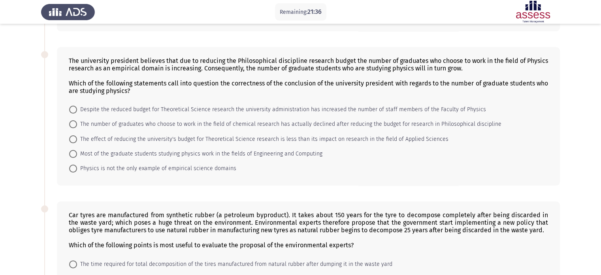
scroll to position [0, 0]
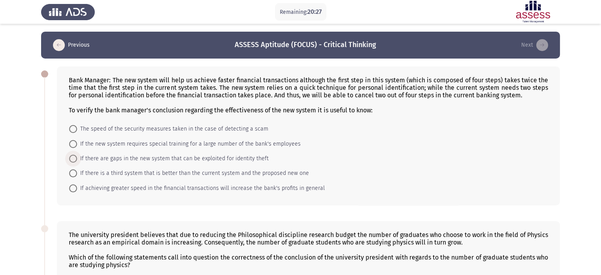
click at [118, 161] on span "If there are gaps in the new system that can be exploited for identity theft" at bounding box center [173, 158] width 192 height 9
click at [77, 161] on input "If there are gaps in the new system that can be exploited for identity theft" at bounding box center [73, 159] width 8 height 8
radio input "true"
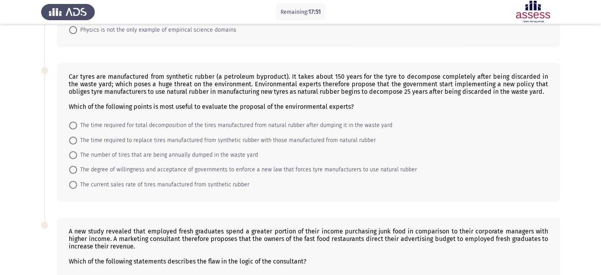
scroll to position [312, 0]
click at [74, 124] on span at bounding box center [73, 126] width 8 height 8
click at [74, 124] on input "The time required for total decomposition of the tires manufactured from natura…" at bounding box center [73, 126] width 8 height 8
radio input "true"
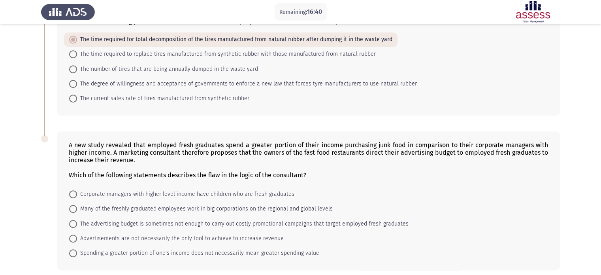
scroll to position [433, 0]
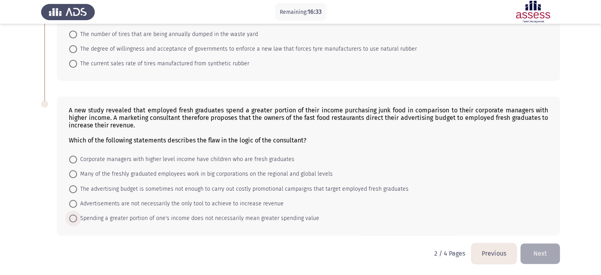
click at [75, 216] on span at bounding box center [73, 218] width 8 height 8
click at [75, 216] on input "Spending a greater portion of one's income does not necessarily mean greater sp…" at bounding box center [73, 218] width 8 height 8
radio input "true"
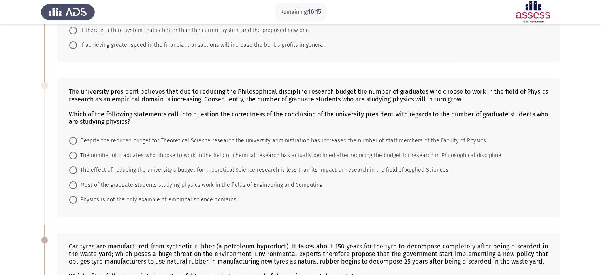
scroll to position [140, 0]
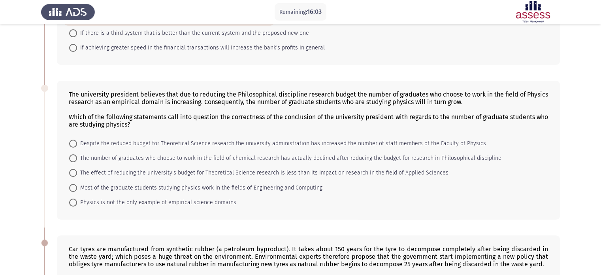
drag, startPoint x: 75, startPoint y: 86, endPoint x: 96, endPoint y: 97, distance: 23.4
click at [96, 97] on div "The university president believes that due to reducing the Philosophical discip…" at bounding box center [308, 150] width 503 height 139
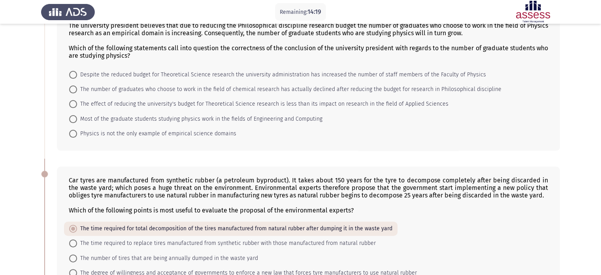
scroll to position [208, 0]
click at [81, 115] on span "Most of the graduate students studying physics work in the fields of Engineerin…" at bounding box center [200, 119] width 246 height 9
click at [77, 116] on input "Most of the graduate students studying physics work in the fields of Engineerin…" at bounding box center [73, 120] width 8 height 8
radio input "true"
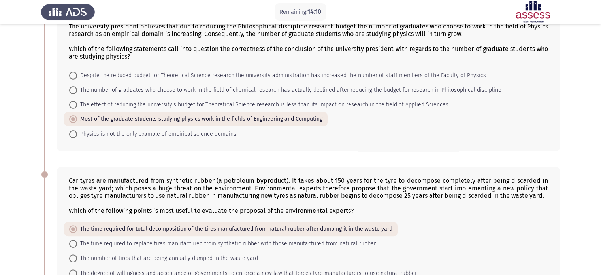
scroll to position [432, 0]
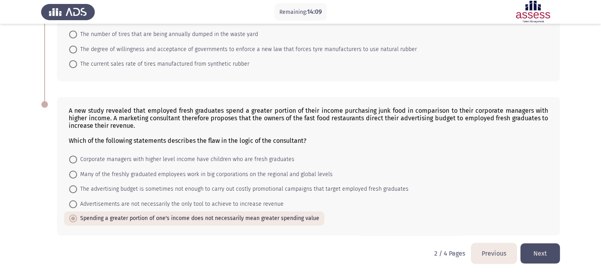
click at [533, 250] on button "Next" at bounding box center [541, 253] width 40 height 20
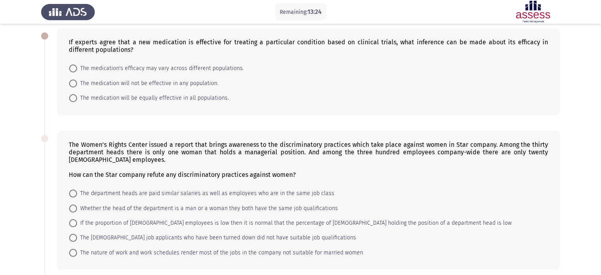
scroll to position [0, 0]
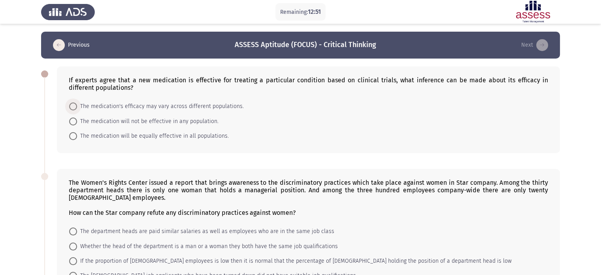
click at [164, 107] on span "The medication's efficacy may vary across different populations." at bounding box center [160, 106] width 167 height 9
click at [77, 107] on input "The medication's efficacy may vary across different populations." at bounding box center [73, 106] width 8 height 8
radio input "true"
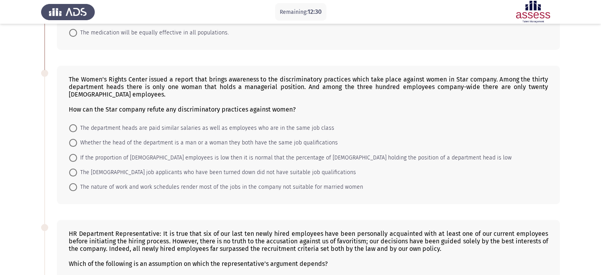
scroll to position [104, 0]
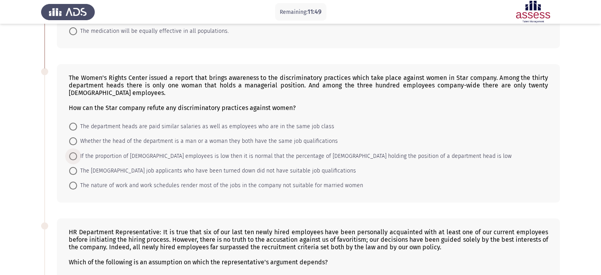
click at [114, 158] on span "If the proportion of [DEMOGRAPHIC_DATA] employees is low then it is normal that…" at bounding box center [294, 155] width 435 height 9
click at [77, 158] on input "If the proportion of [DEMOGRAPHIC_DATA] employees is low then it is normal that…" at bounding box center [73, 156] width 8 height 8
radio input "true"
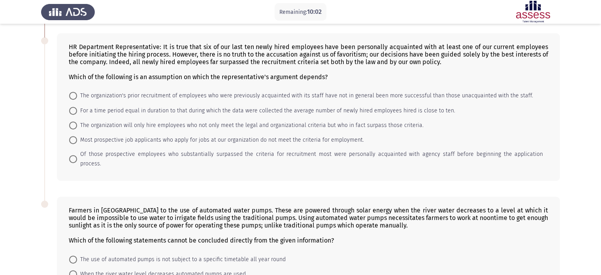
scroll to position [289, 0]
click at [74, 93] on span at bounding box center [73, 95] width 8 height 8
click at [74, 93] on input "The organization's prior recruitment of employees who were previously acquainte…" at bounding box center [73, 95] width 8 height 8
radio input "true"
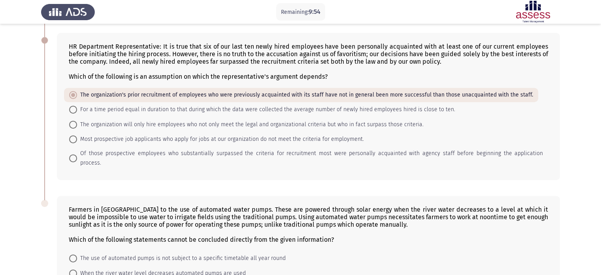
click at [66, 122] on mat-radio-button "The organization will only hire employees who not only meet the legal and organ…" at bounding box center [246, 124] width 365 height 15
click at [71, 123] on span at bounding box center [73, 125] width 8 height 8
click at [71, 123] on input "The organization will only hire employees who not only meet the legal and organ…" at bounding box center [73, 125] width 8 height 8
radio input "true"
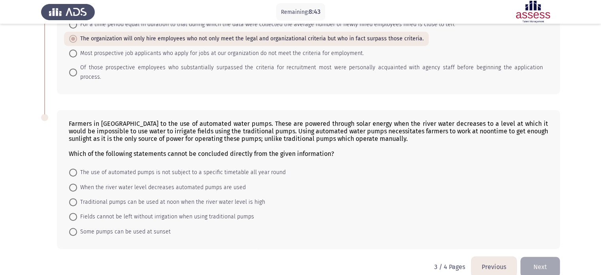
scroll to position [380, 0]
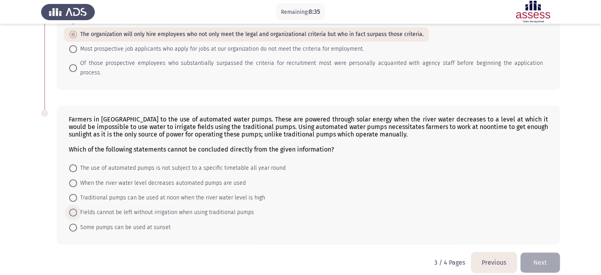
click at [79, 208] on span "Fields cannot be left without irrigation when using traditional pumps" at bounding box center [165, 212] width 177 height 9
click at [77, 208] on input "Fields cannot be left without irrigation when using traditional pumps" at bounding box center [73, 212] width 8 height 8
radio input "true"
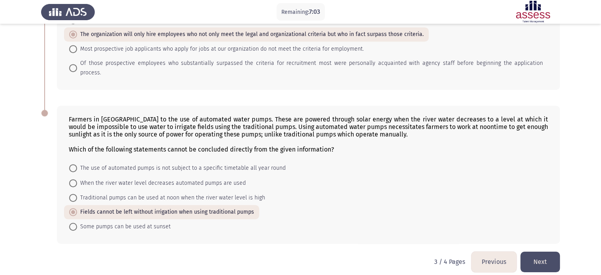
click at [81, 163] on span "The use of automated pumps is not subject to a specific timetable all year round" at bounding box center [181, 167] width 209 height 9
click at [77, 164] on input "The use of automated pumps is not subject to a specific timetable all year round" at bounding box center [73, 168] width 8 height 8
radio input "true"
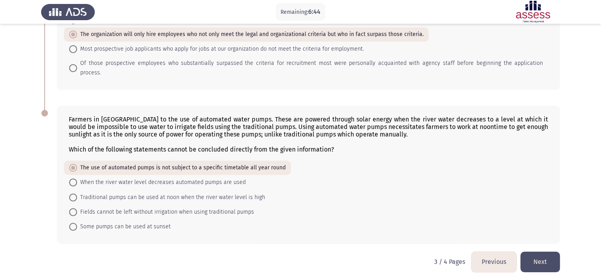
click at [539, 256] on button "Next" at bounding box center [541, 261] width 40 height 20
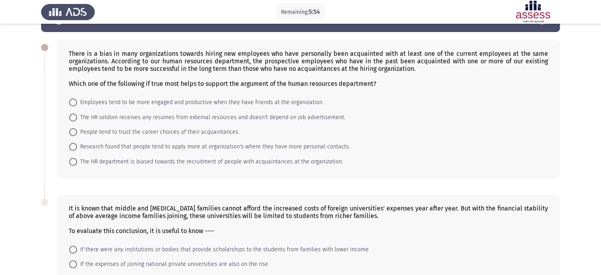
scroll to position [26, 0]
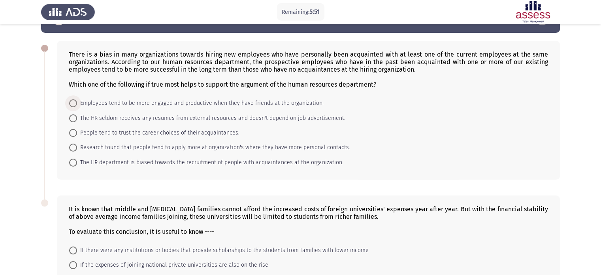
click at [142, 106] on span "Employees tend to be more engaged and productive when they have friends at the …" at bounding box center [200, 102] width 247 height 9
click at [77, 106] on input "Employees tend to be more engaged and productive when they have friends at the …" at bounding box center [73, 103] width 8 height 8
radio input "true"
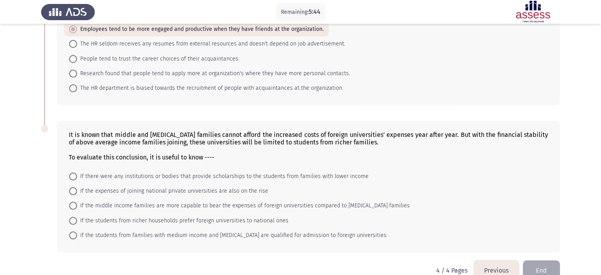
scroll to position [116, 0]
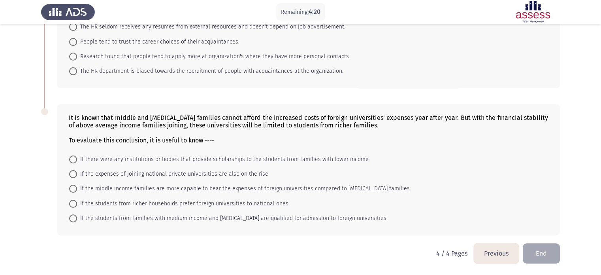
click at [129, 157] on span "If there were any institutions or bodies that provide scholarships to the stude…" at bounding box center [223, 159] width 292 height 9
click at [77, 157] on input "If there were any institutions or bodies that provide scholarships to the stude…" at bounding box center [73, 159] width 8 height 8
radio input "true"
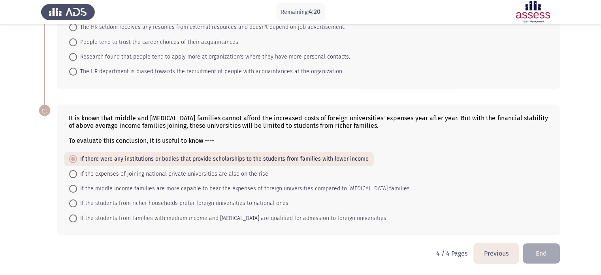
scroll to position [115, 0]
click at [539, 254] on button "End" at bounding box center [541, 254] width 37 height 20
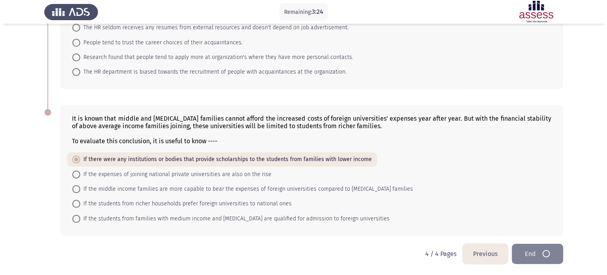
scroll to position [0, 0]
